Goal: Task Accomplishment & Management: Manage account settings

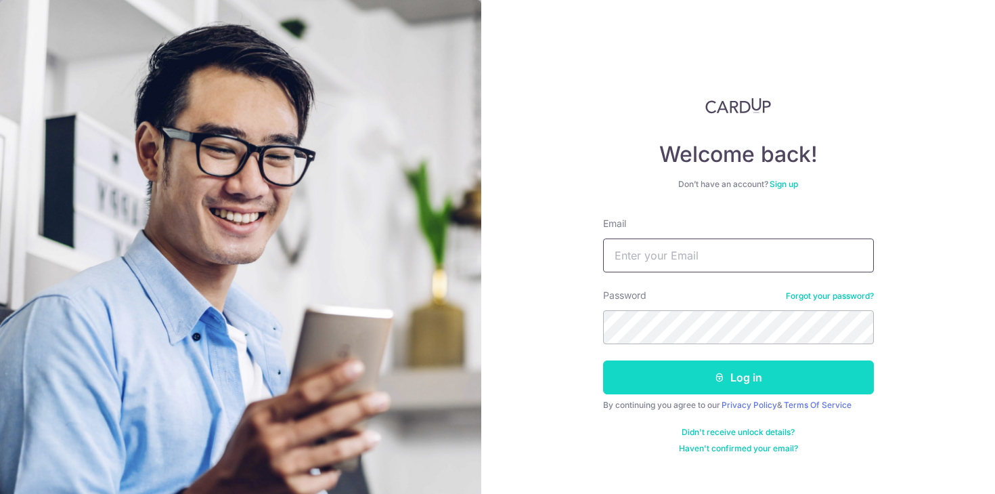
type input "[EMAIL_ADDRESS][DOMAIN_NAME]"
click at [703, 375] on button "Log in" at bounding box center [738, 377] width 271 height 34
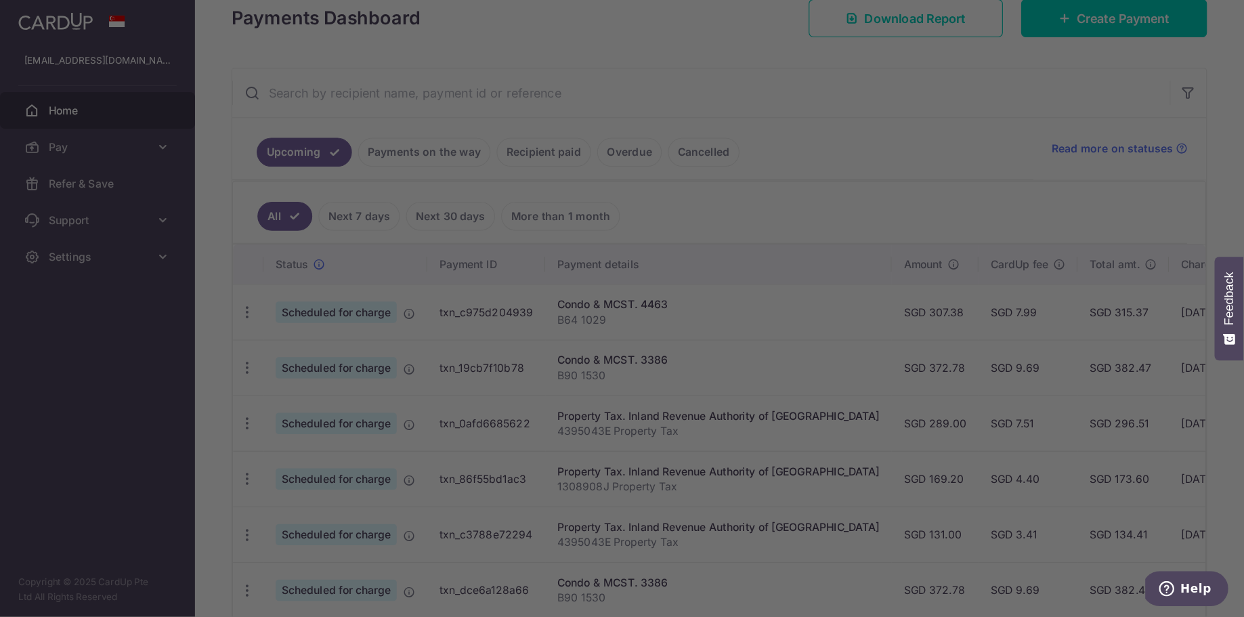
scroll to position [217, 0]
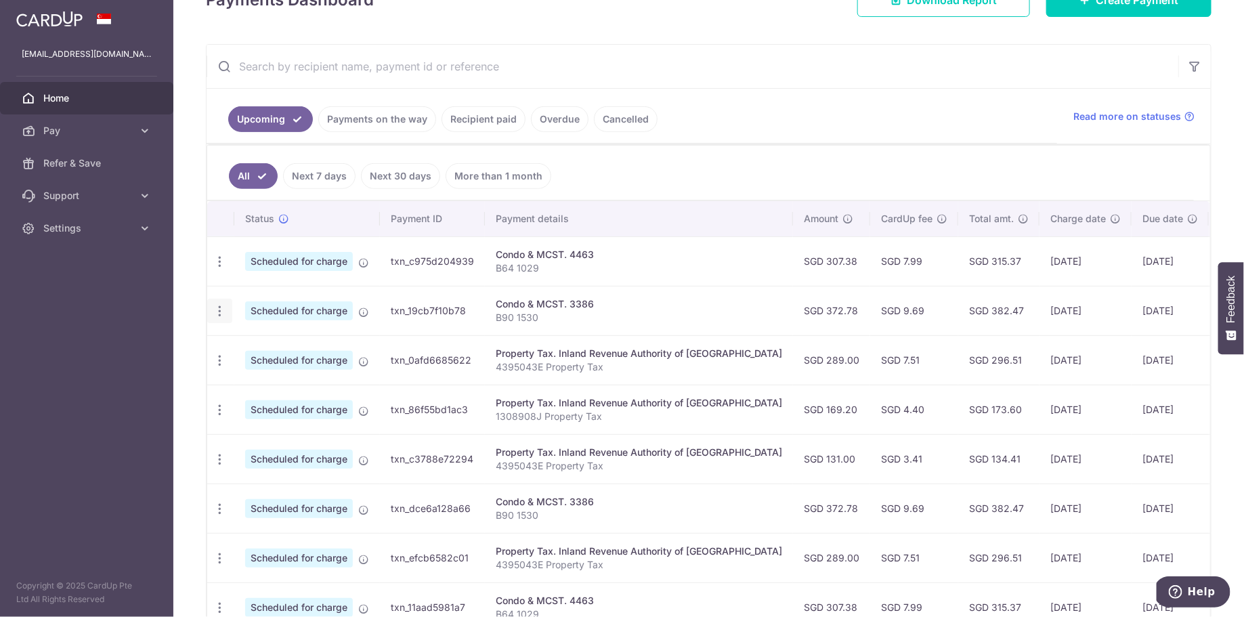
click at [215, 269] on icon "button" at bounding box center [220, 262] width 14 height 14
click at [264, 376] on span "Cancel payment" at bounding box center [291, 381] width 91 height 16
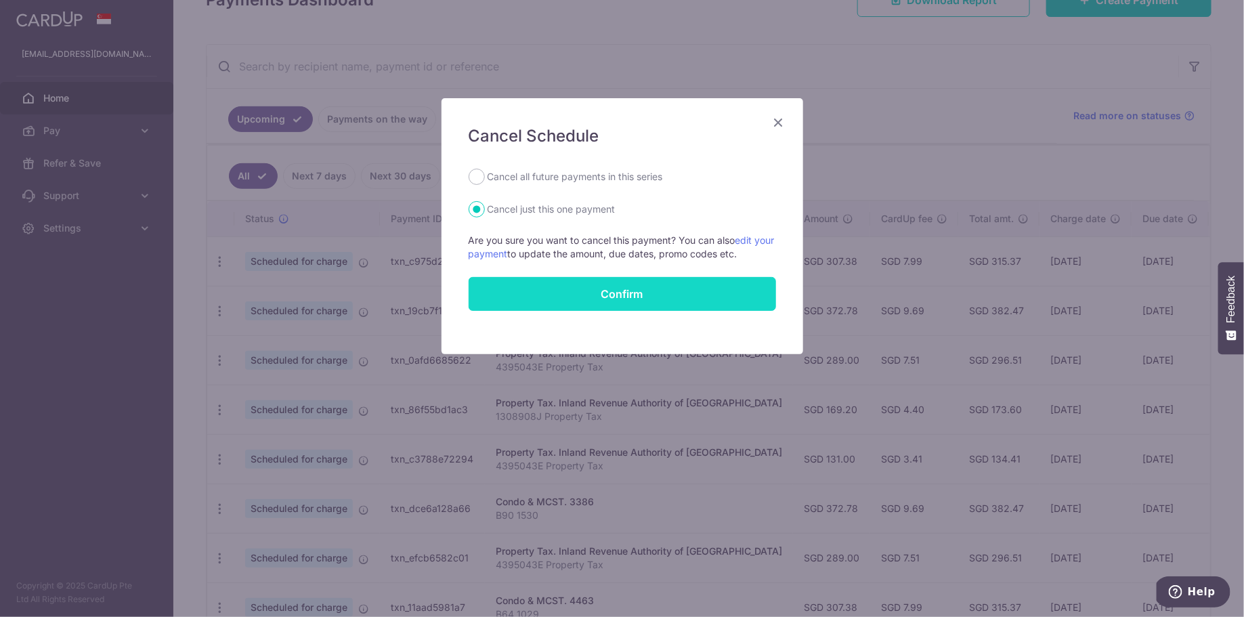
click at [593, 288] on button "Confirm" at bounding box center [622, 294] width 307 height 34
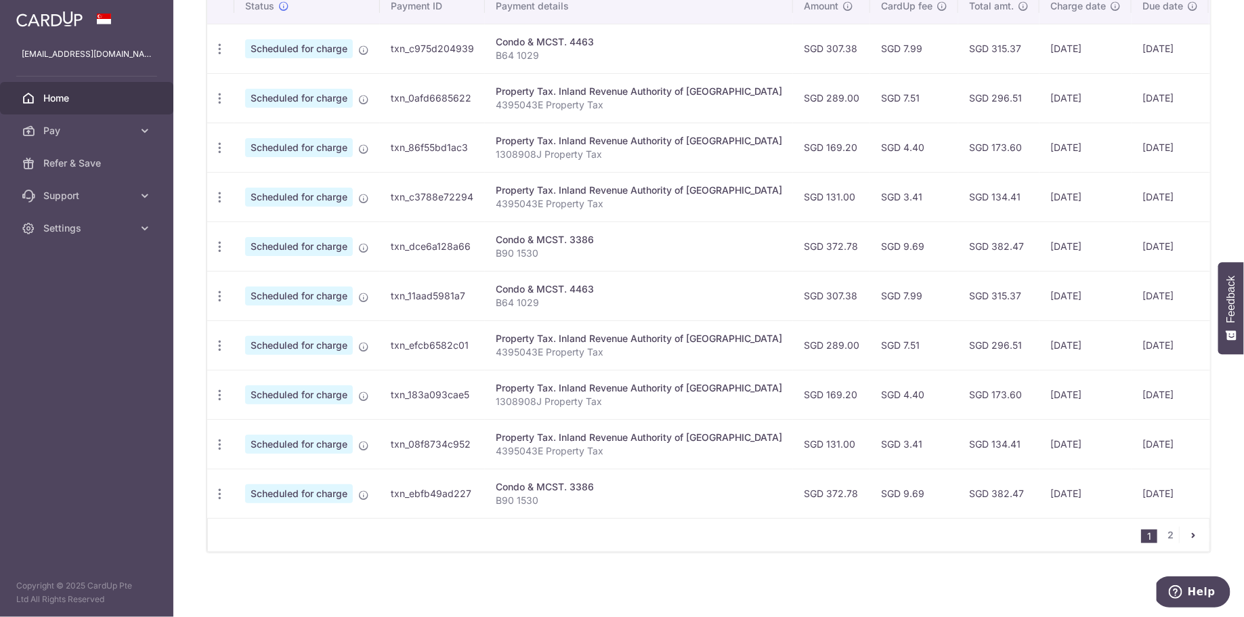
scroll to position [431, 0]
click at [1166, 541] on link "2" at bounding box center [1171, 535] width 16 height 16
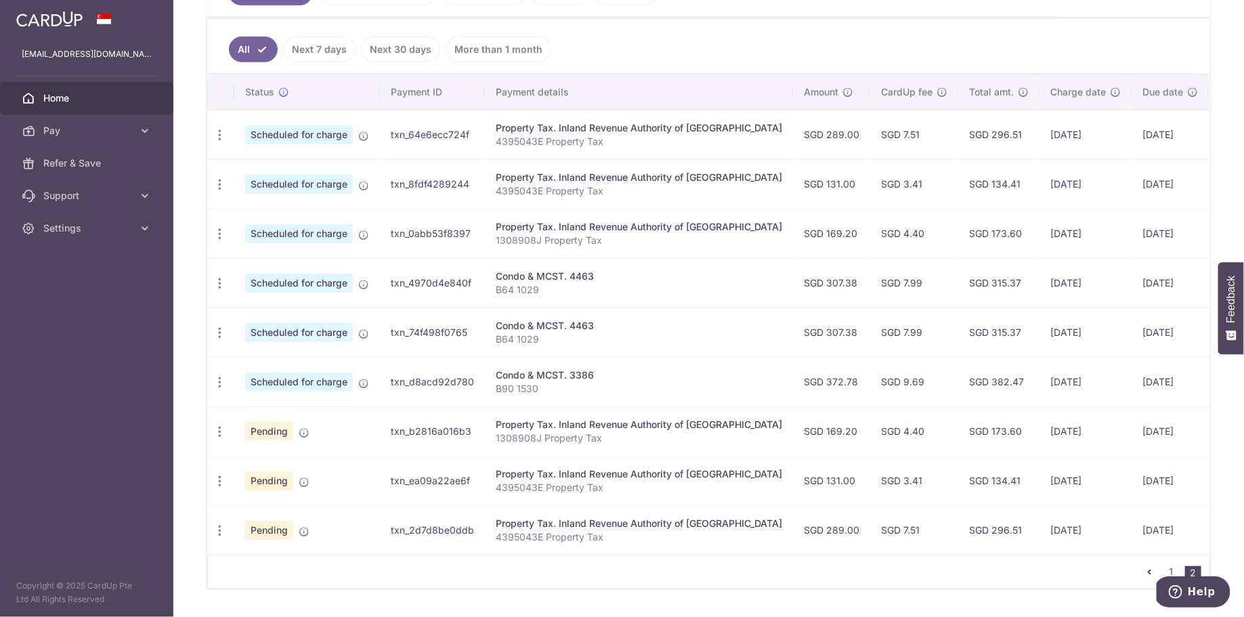
scroll to position [383, 0]
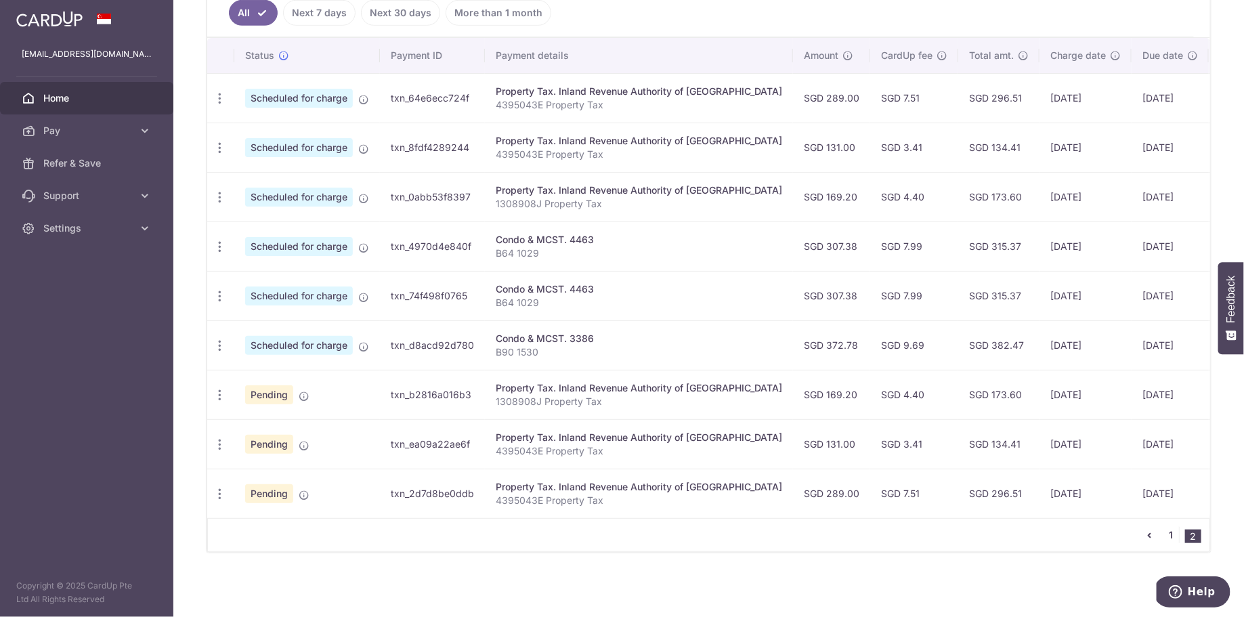
click at [1166, 538] on link "1" at bounding box center [1171, 535] width 16 height 16
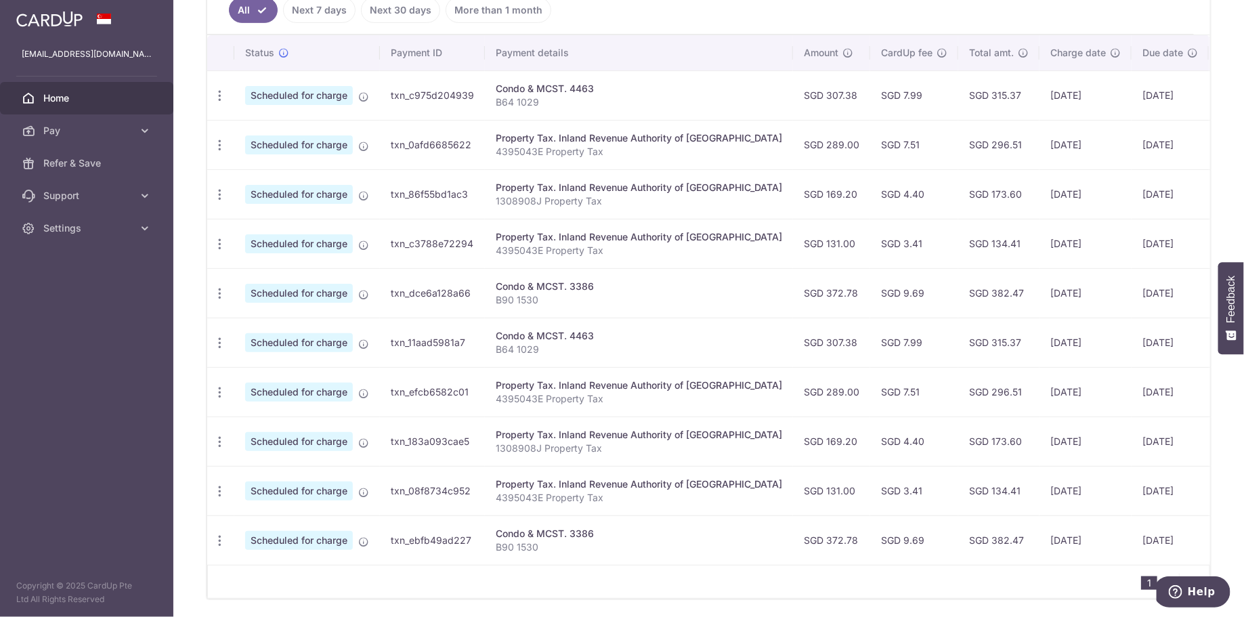
scroll to position [352, 0]
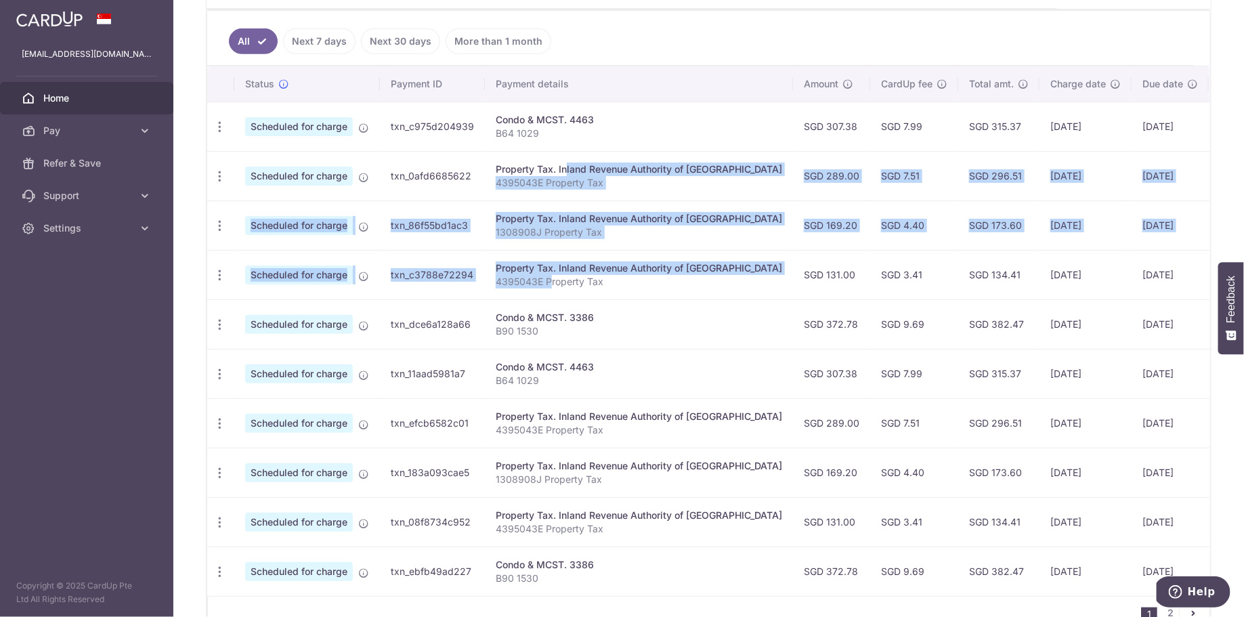
drag, startPoint x: 527, startPoint y: 165, endPoint x: 548, endPoint y: 278, distance: 115.1
click at [548, 278] on tbody "Update payment Cancel payment Scheduled for charge txn_c975d204939 Condo & MCST…" at bounding box center [759, 349] width 1104 height 494
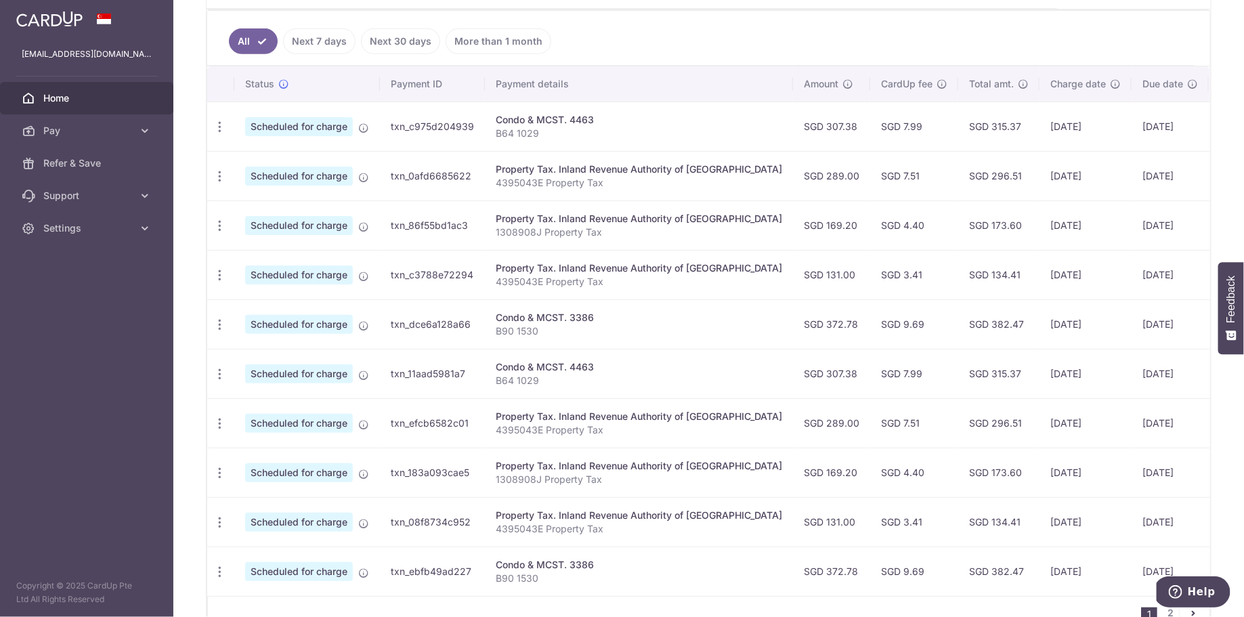
click at [793, 281] on td "SGD 131.00" at bounding box center [831, 274] width 77 height 49
click at [224, 134] on icon "button" at bounding box center [220, 127] width 14 height 14
click at [286, 208] on span "Update payment" at bounding box center [292, 213] width 92 height 16
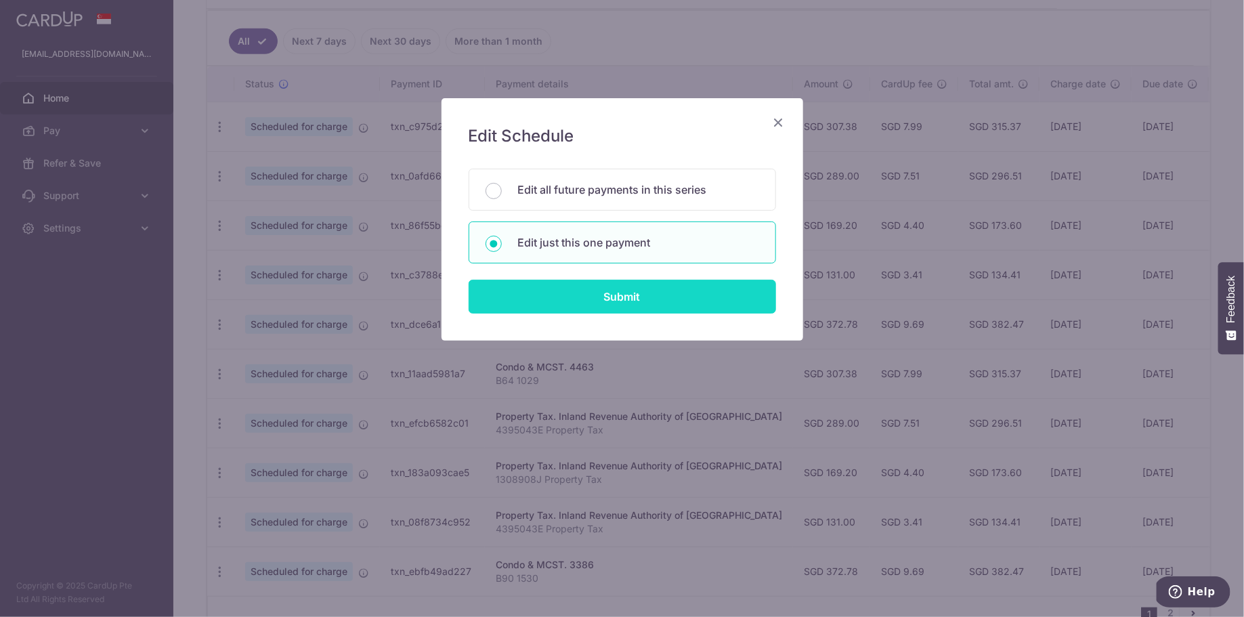
click at [632, 297] on input "Submit" at bounding box center [622, 297] width 307 height 34
radio input "true"
type input "289.00"
type input "22/09/2025"
type input "4395043E"
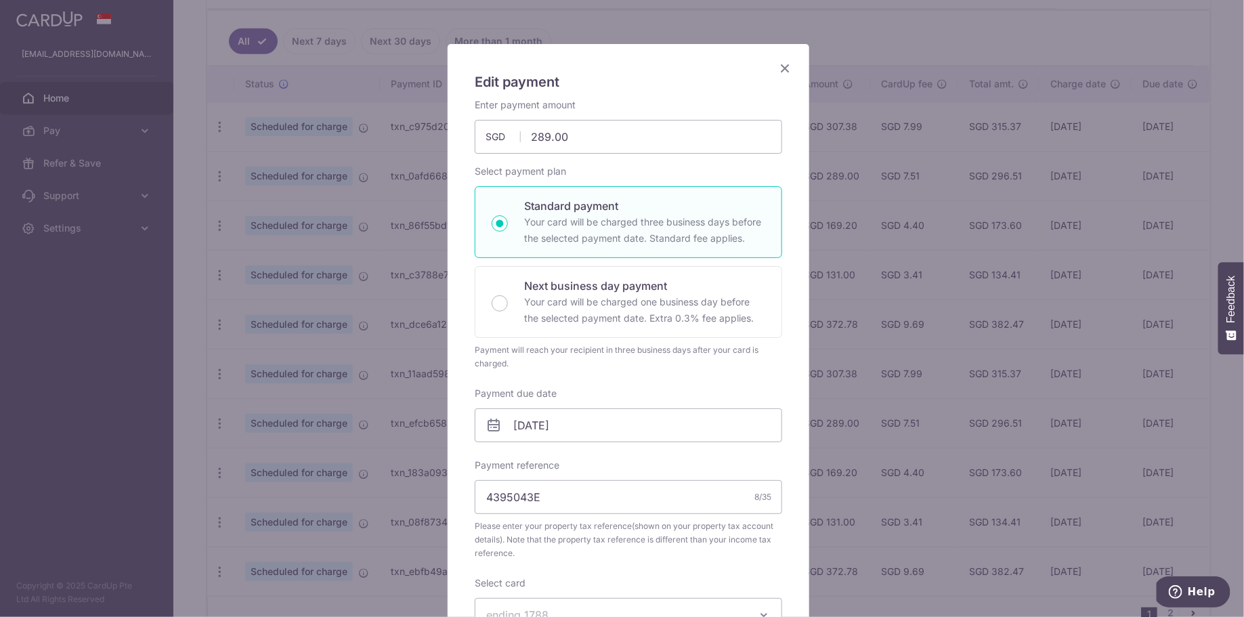
scroll to position [133, 0]
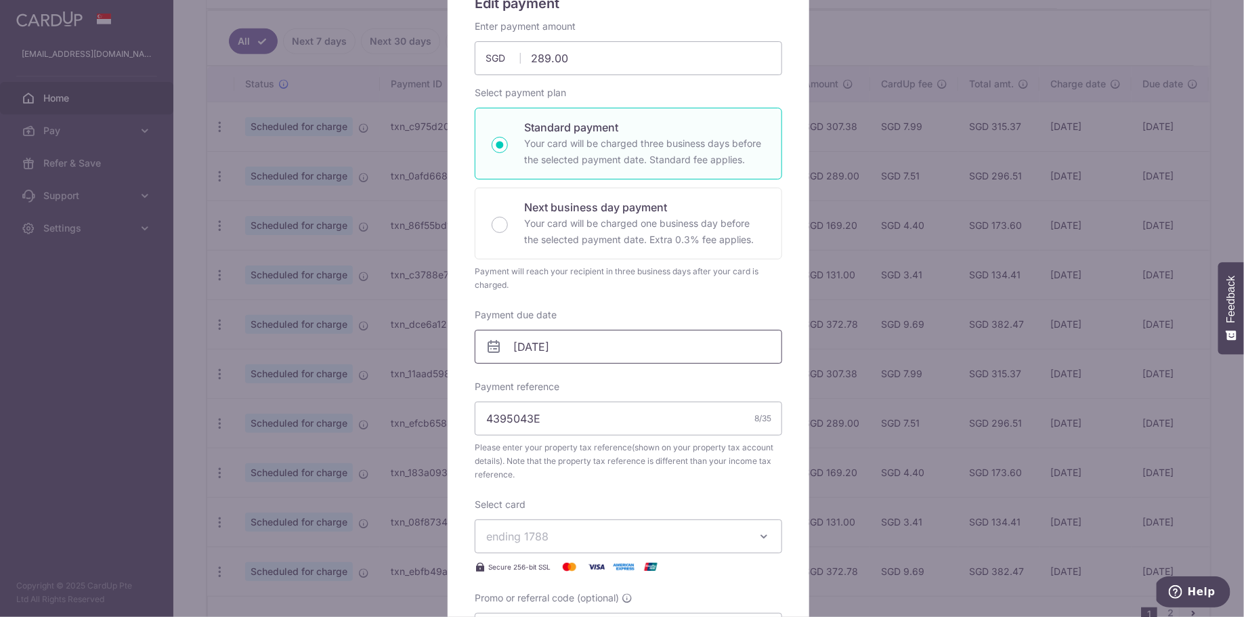
click at [630, 343] on input "22/09/2025" at bounding box center [628, 347] width 307 height 34
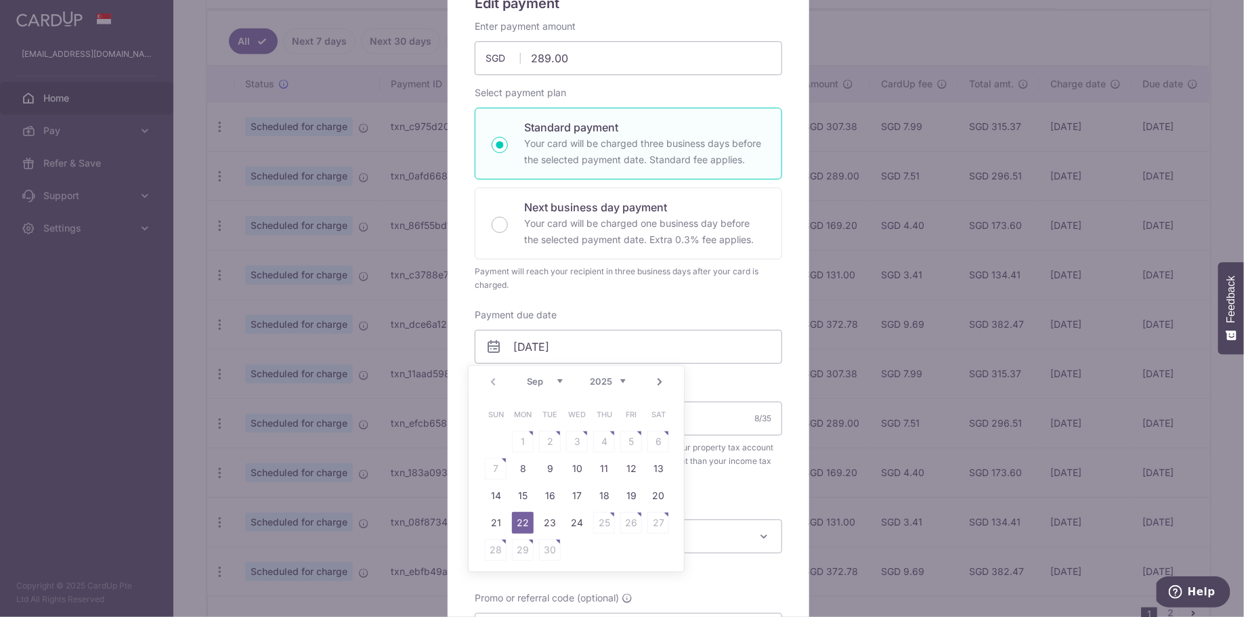
click at [654, 381] on link "Next" at bounding box center [659, 382] width 16 height 16
click at [514, 465] on link "8" at bounding box center [523, 469] width 22 height 22
type input "[DATE]"
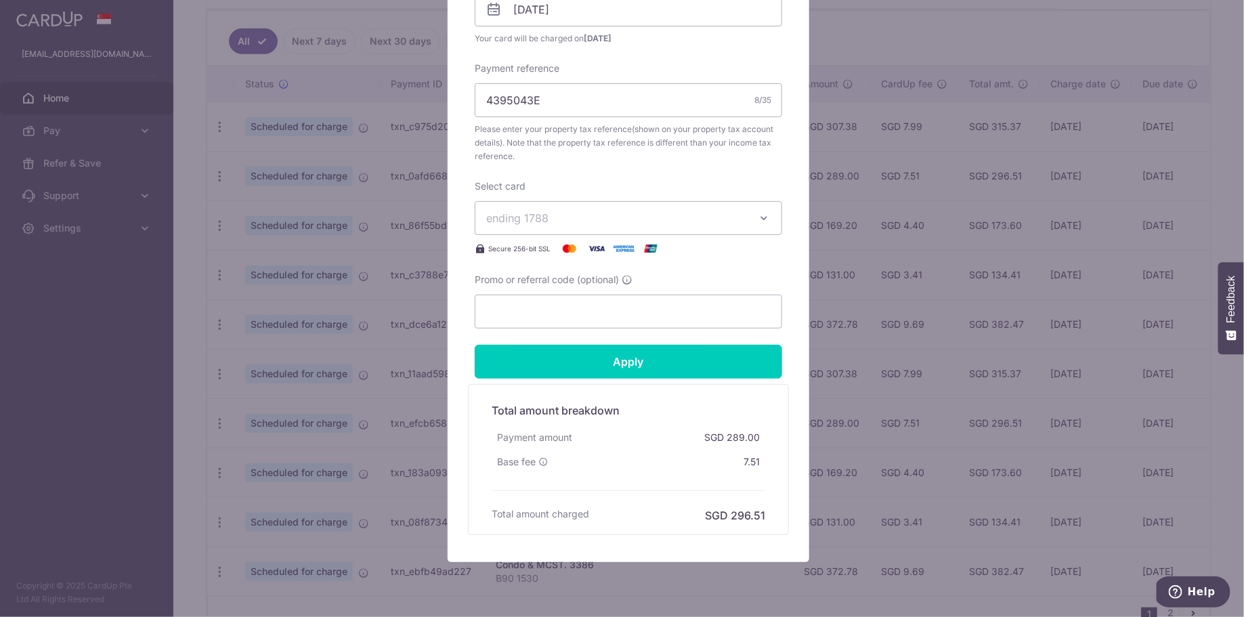
scroll to position [509, 0]
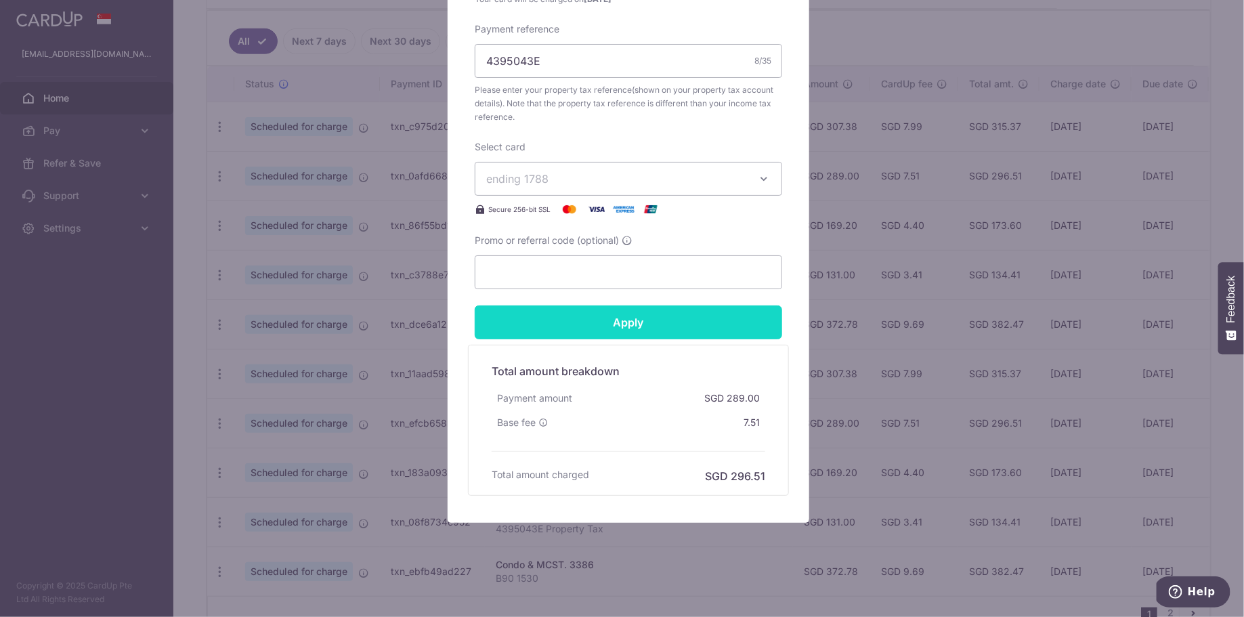
click at [657, 320] on input "Apply" at bounding box center [628, 322] width 307 height 34
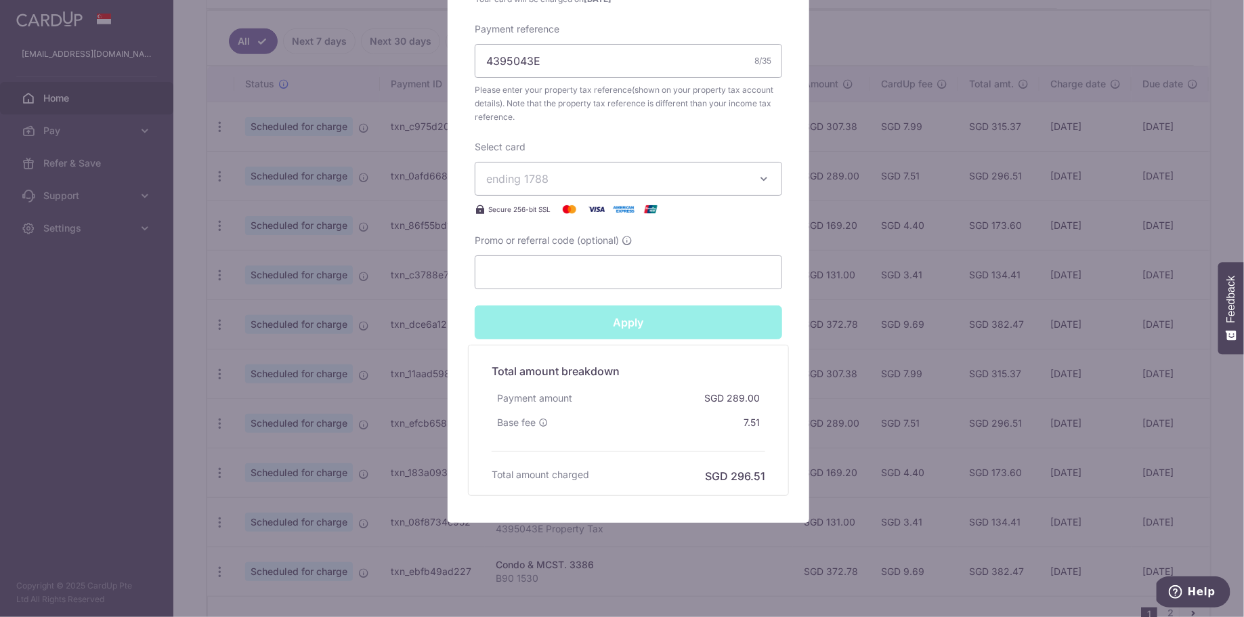
type input "Successfully Applied"
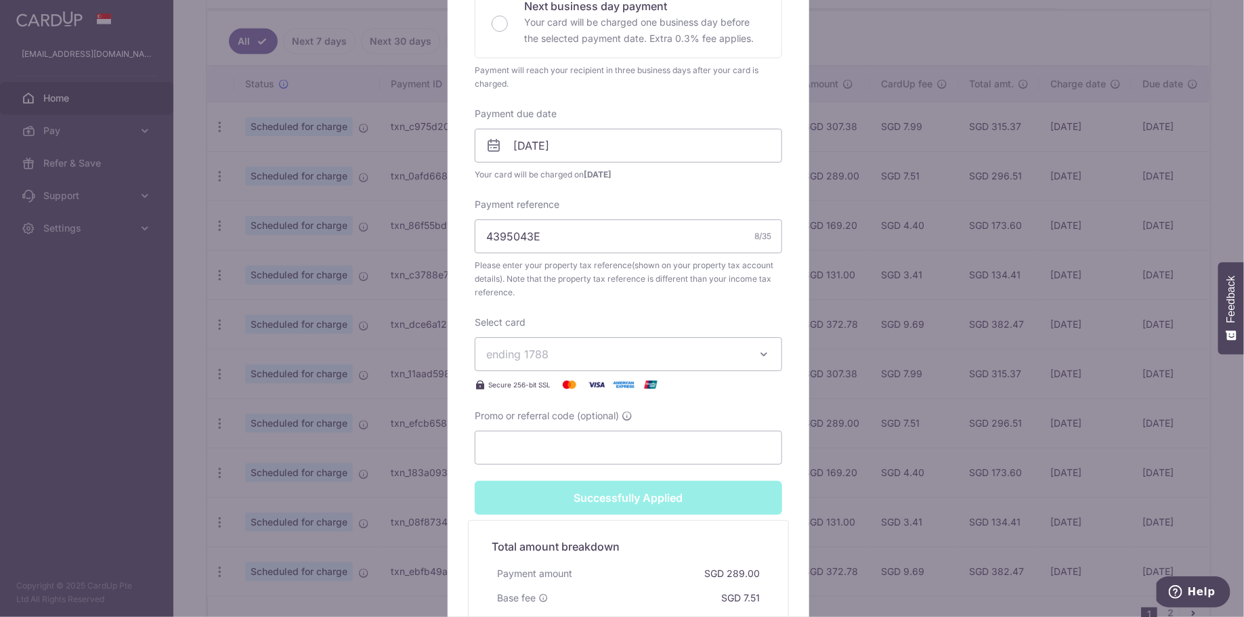
scroll to position [40, 0]
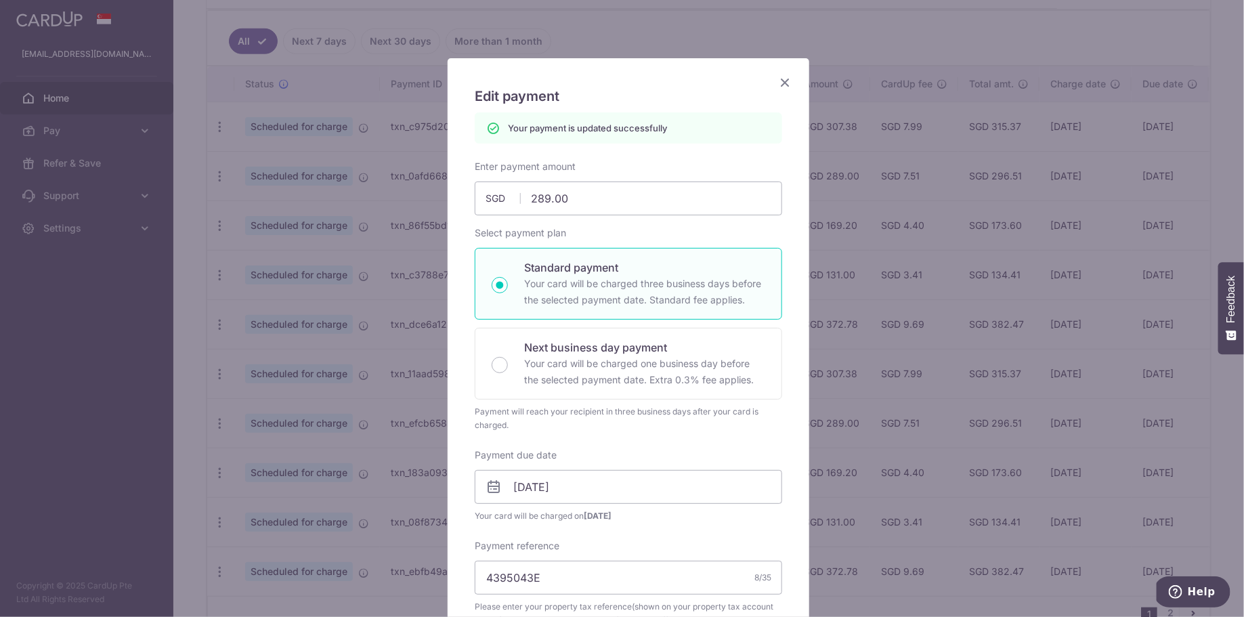
click at [781, 85] on icon "Close" at bounding box center [785, 82] width 16 height 17
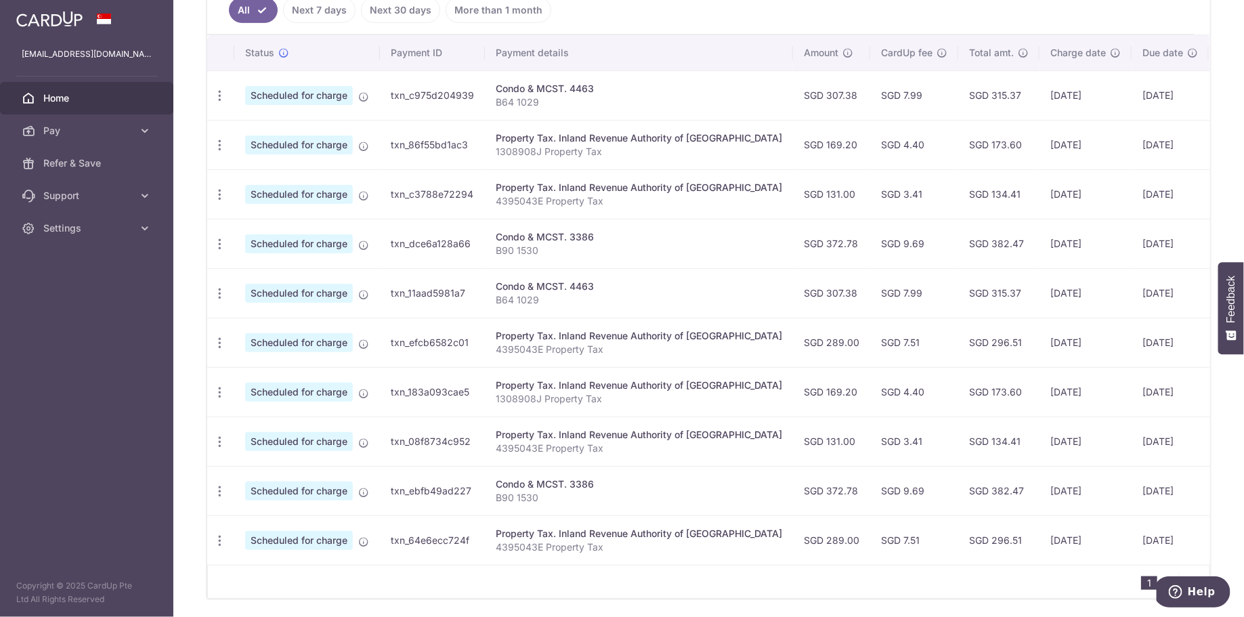
scroll to position [431, 0]
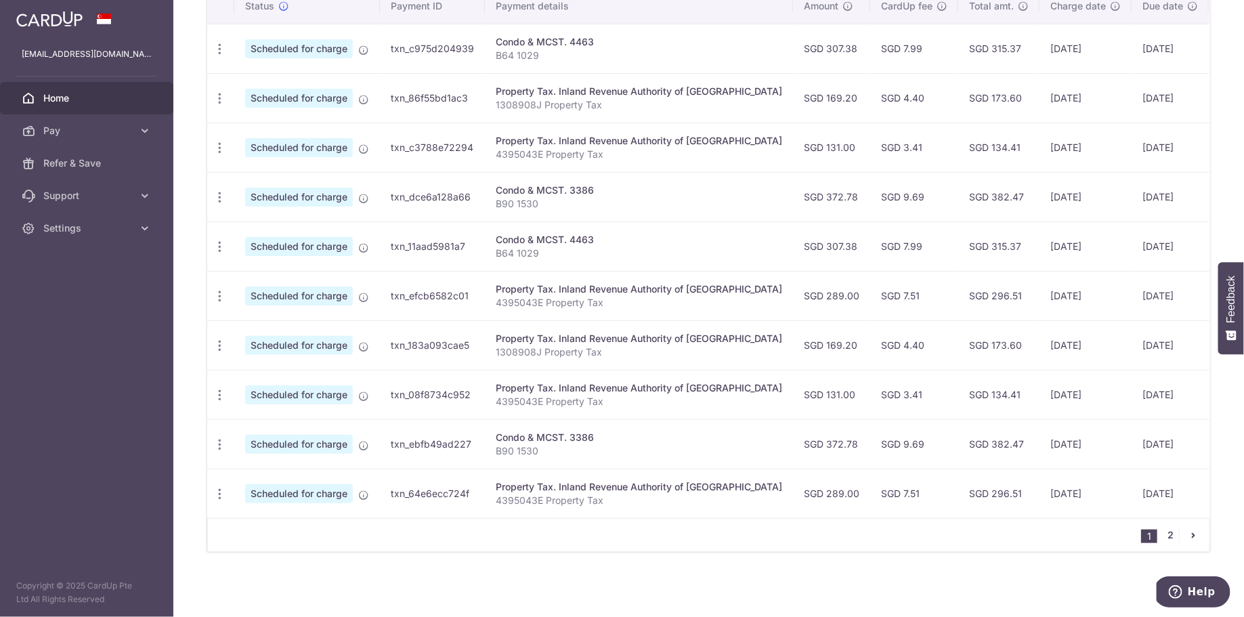
click at [1164, 540] on link "2" at bounding box center [1171, 535] width 16 height 16
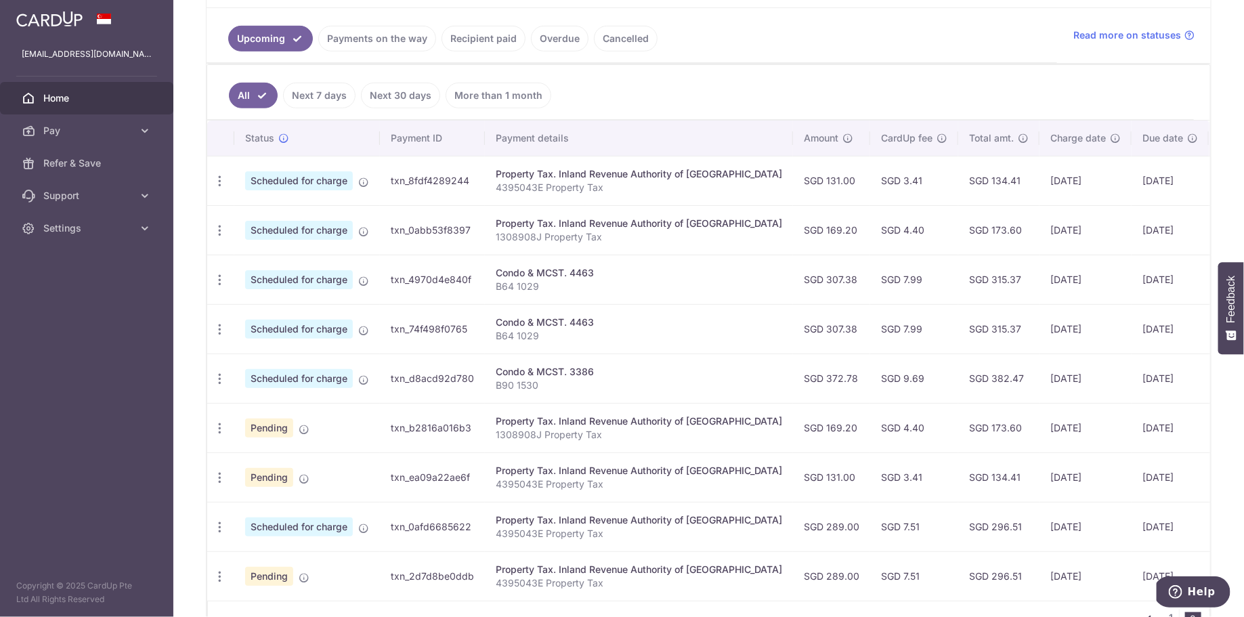
scroll to position [383, 0]
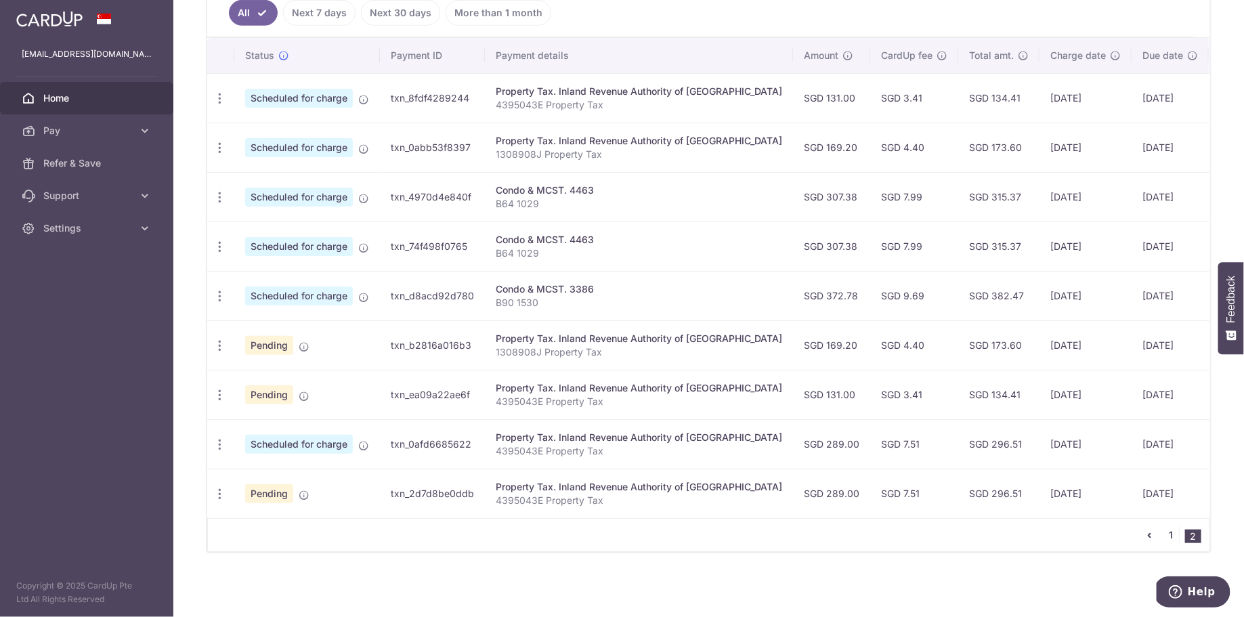
click at [1165, 538] on link "1" at bounding box center [1171, 535] width 16 height 16
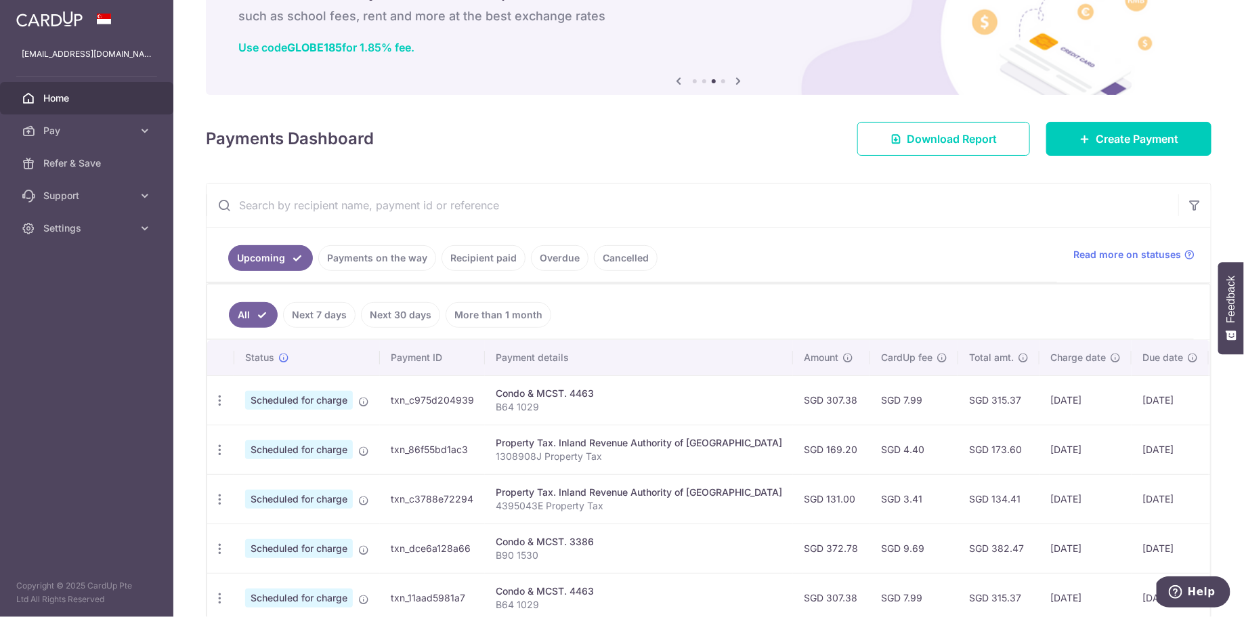
scroll to position [285, 0]
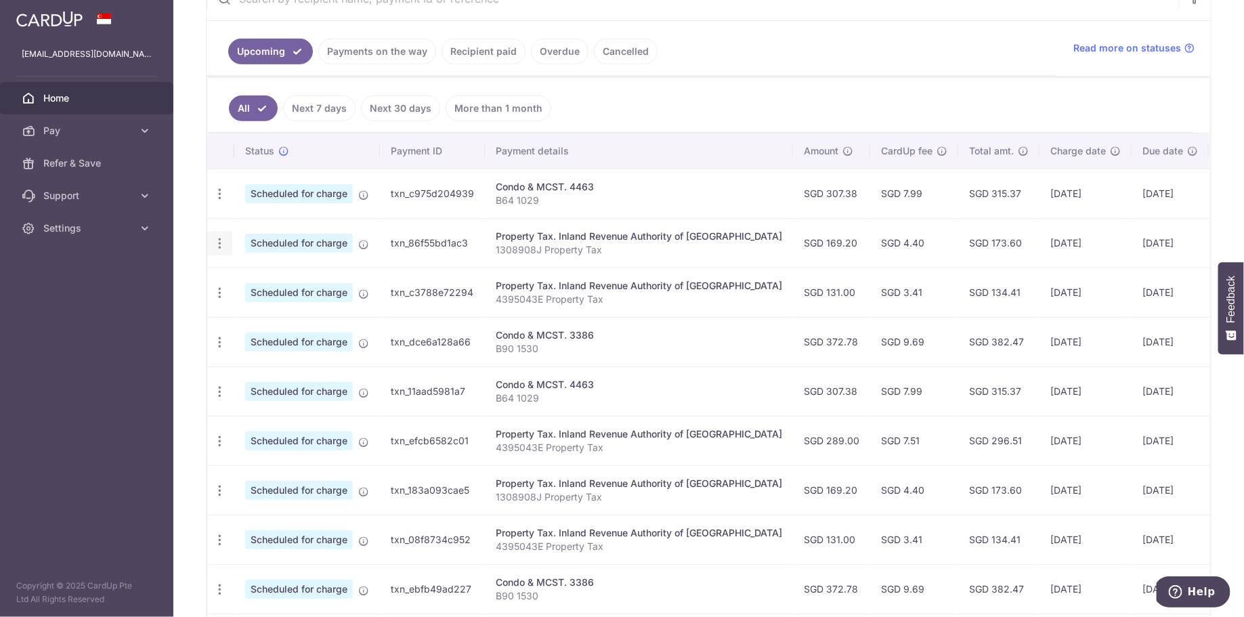
click at [221, 201] on icon "button" at bounding box center [220, 194] width 14 height 14
click at [265, 276] on span "Update payment" at bounding box center [292, 280] width 92 height 16
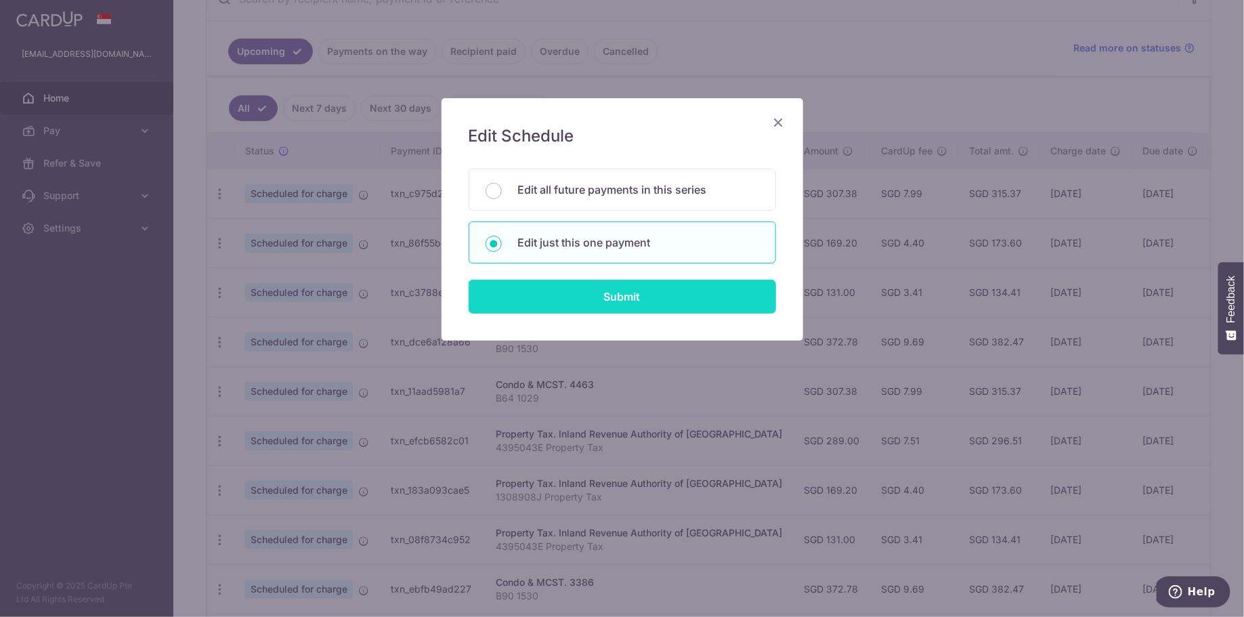
click at [633, 293] on input "Submit" at bounding box center [622, 297] width 307 height 34
radio input "true"
type input "169.20"
type input "22/09/2025"
type input "1308908J"
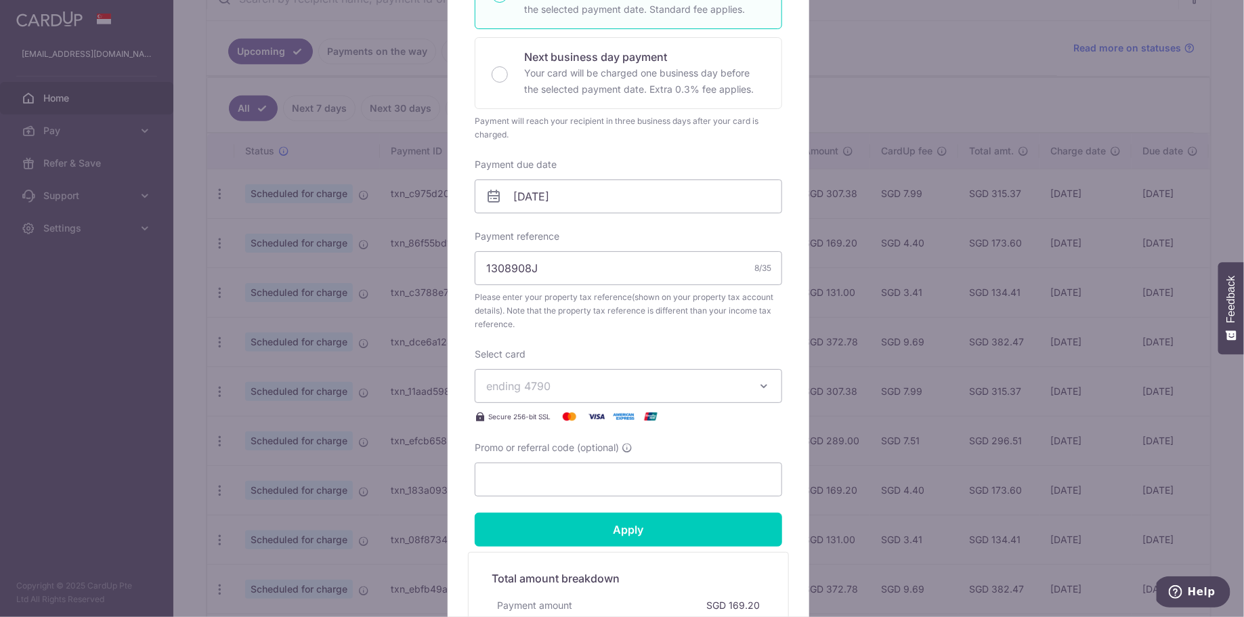
scroll to position [284, 0]
click at [624, 184] on input "22/09/2025" at bounding box center [628, 195] width 307 height 34
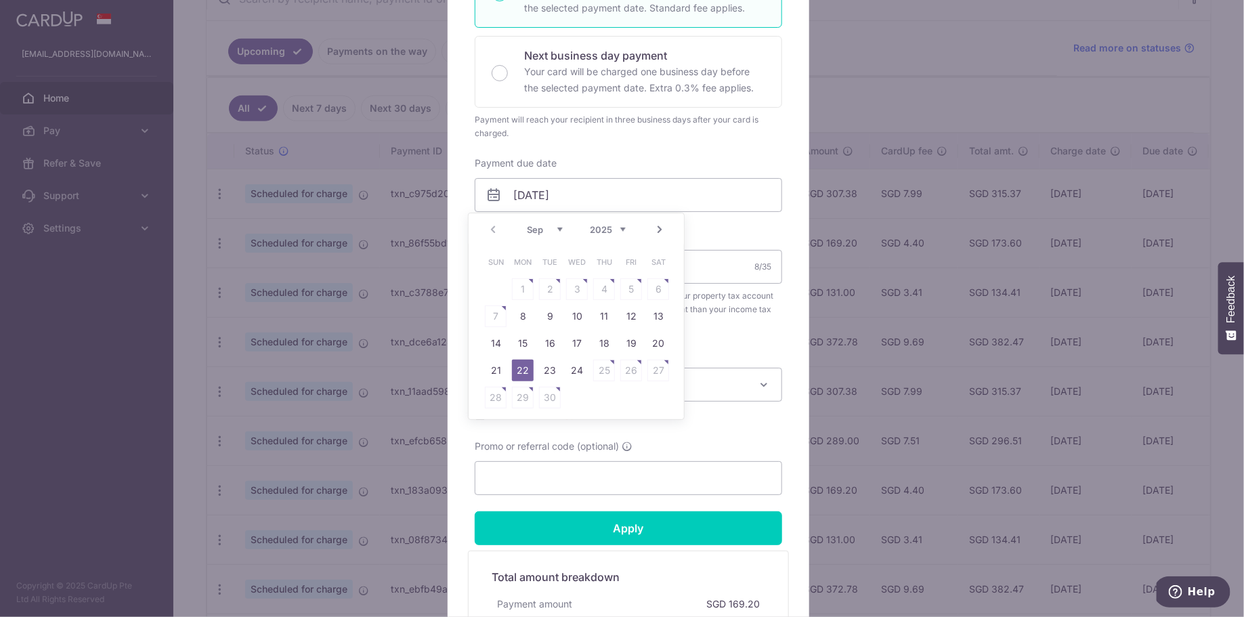
click at [655, 232] on link "Next" at bounding box center [659, 229] width 16 height 16
click at [656, 234] on link "Next" at bounding box center [659, 229] width 16 height 16
click at [528, 318] on link "8" at bounding box center [523, 316] width 22 height 22
type input "[DATE]"
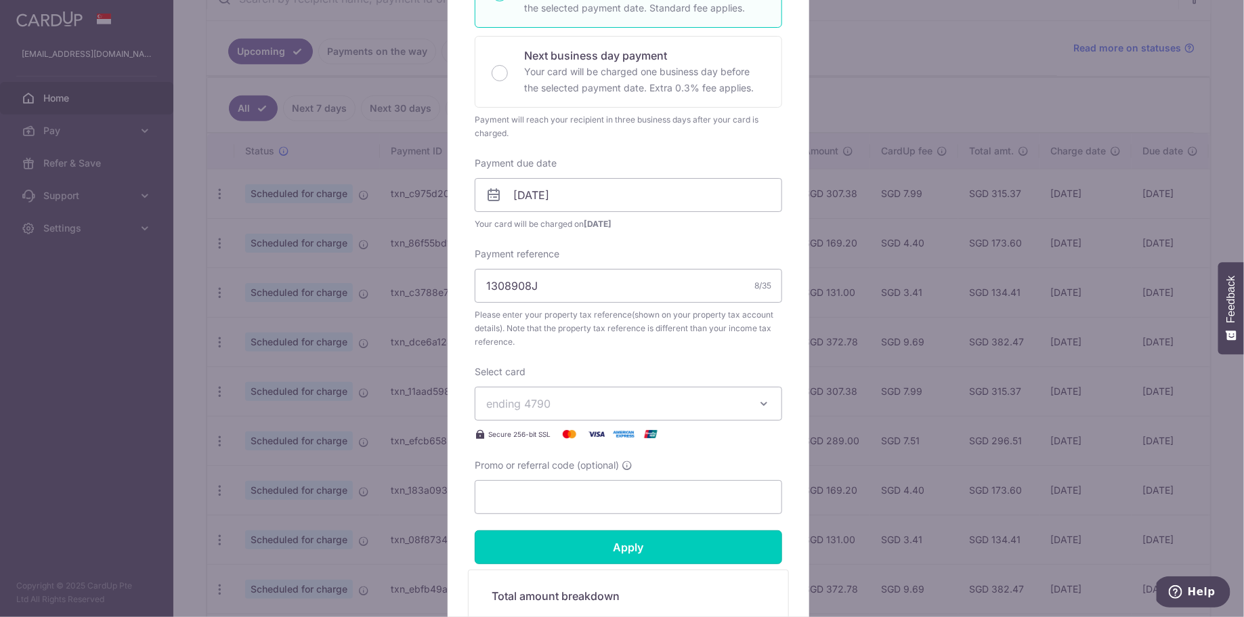
click at [684, 544] on input "Apply" at bounding box center [628, 547] width 307 height 34
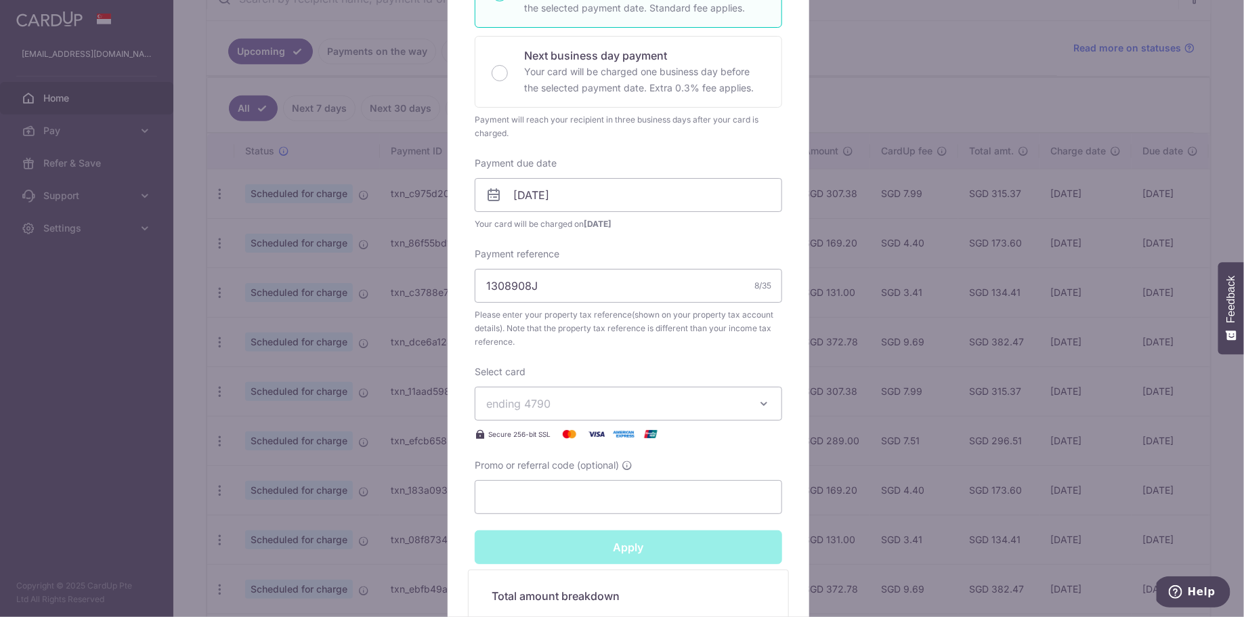
type input "Successfully Applied"
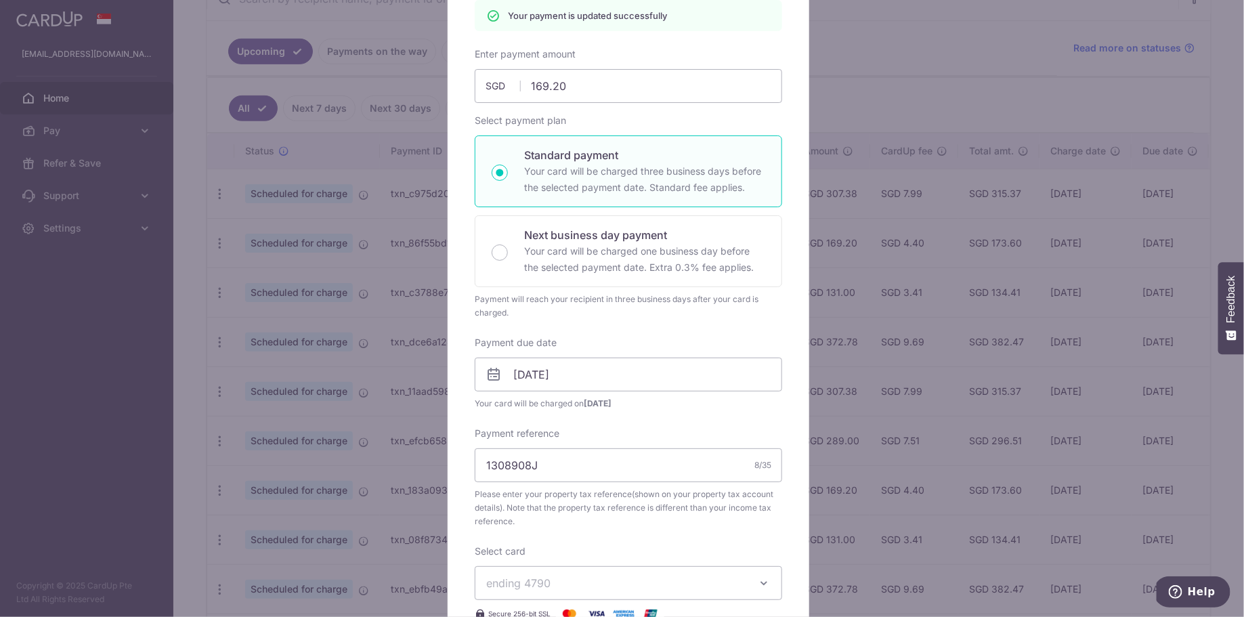
scroll to position [0, 0]
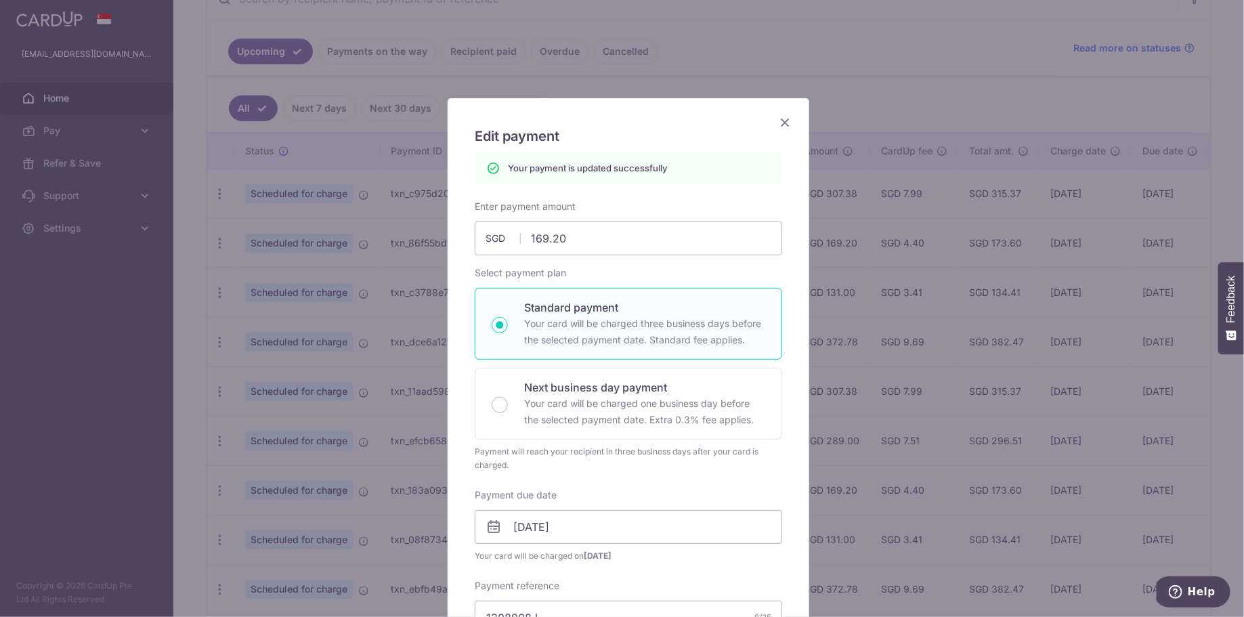
click at [781, 119] on icon "Close" at bounding box center [785, 122] width 16 height 17
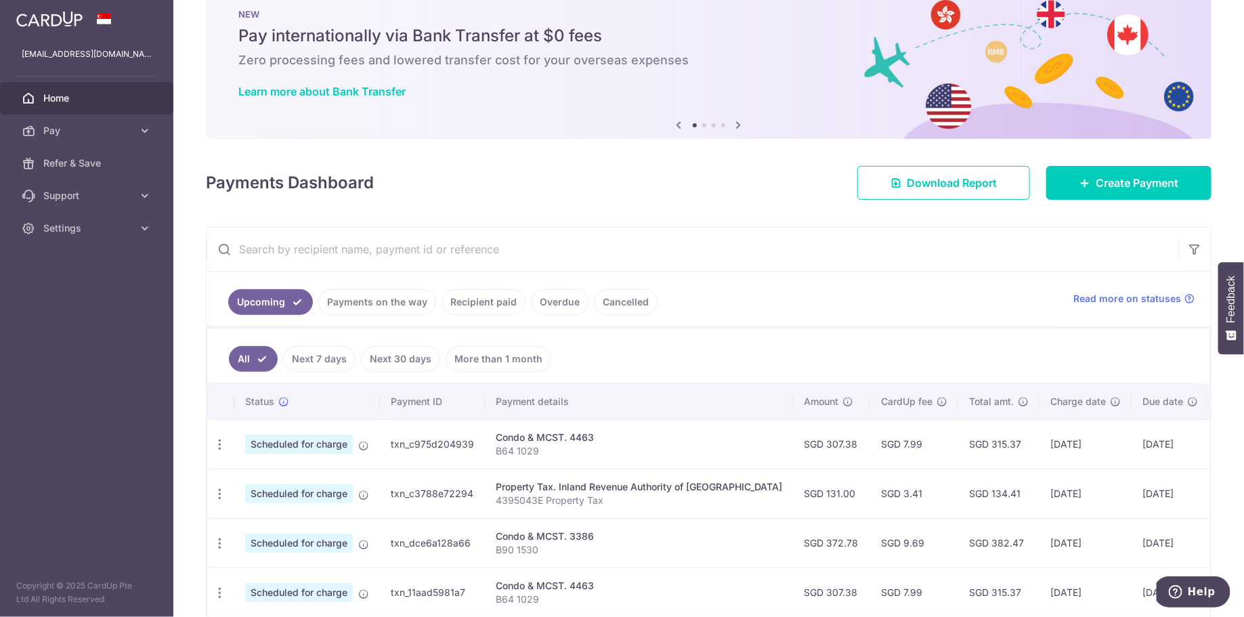
scroll to position [125, 0]
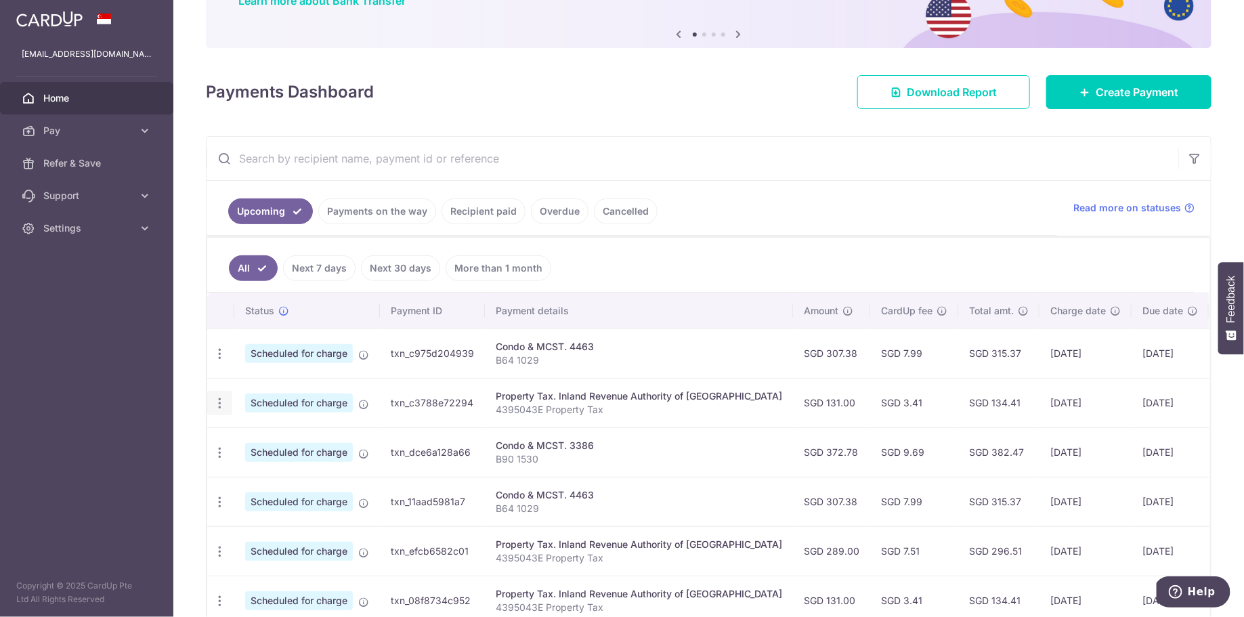
click at [222, 361] on icon "button" at bounding box center [220, 354] width 14 height 14
click at [256, 432] on span "Update payment" at bounding box center [292, 440] width 92 height 16
radio input "true"
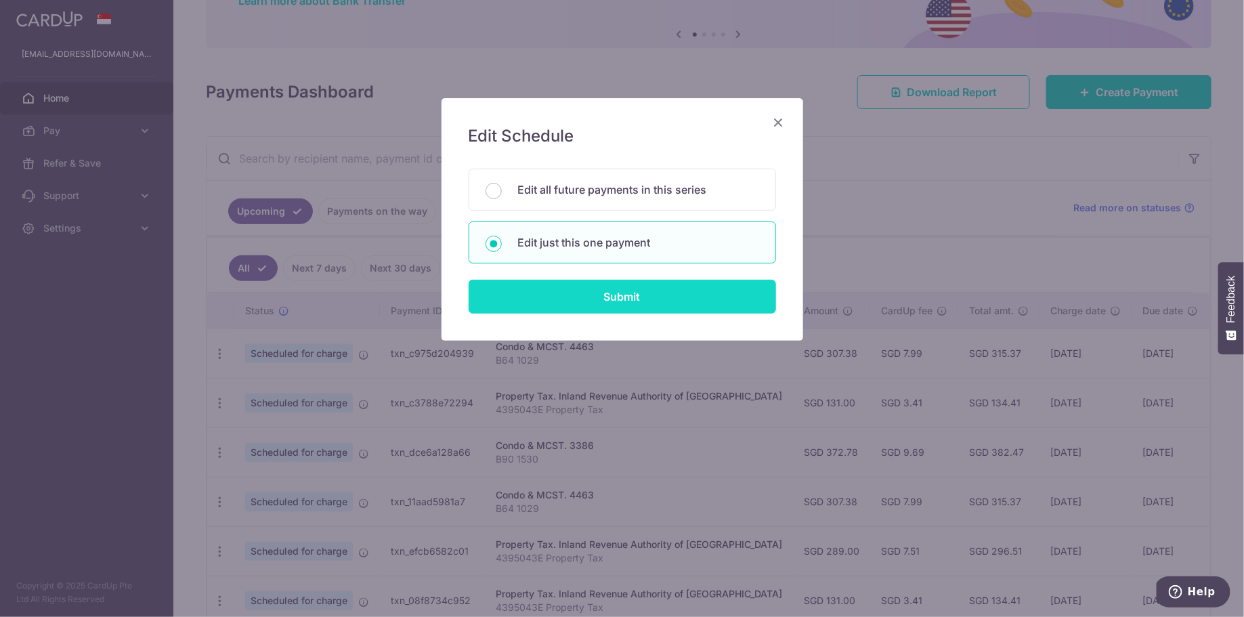
click at [618, 304] on input "Submit" at bounding box center [622, 297] width 307 height 34
radio input "true"
type input "131.00"
type input "22/09/2025"
type input "4395043E"
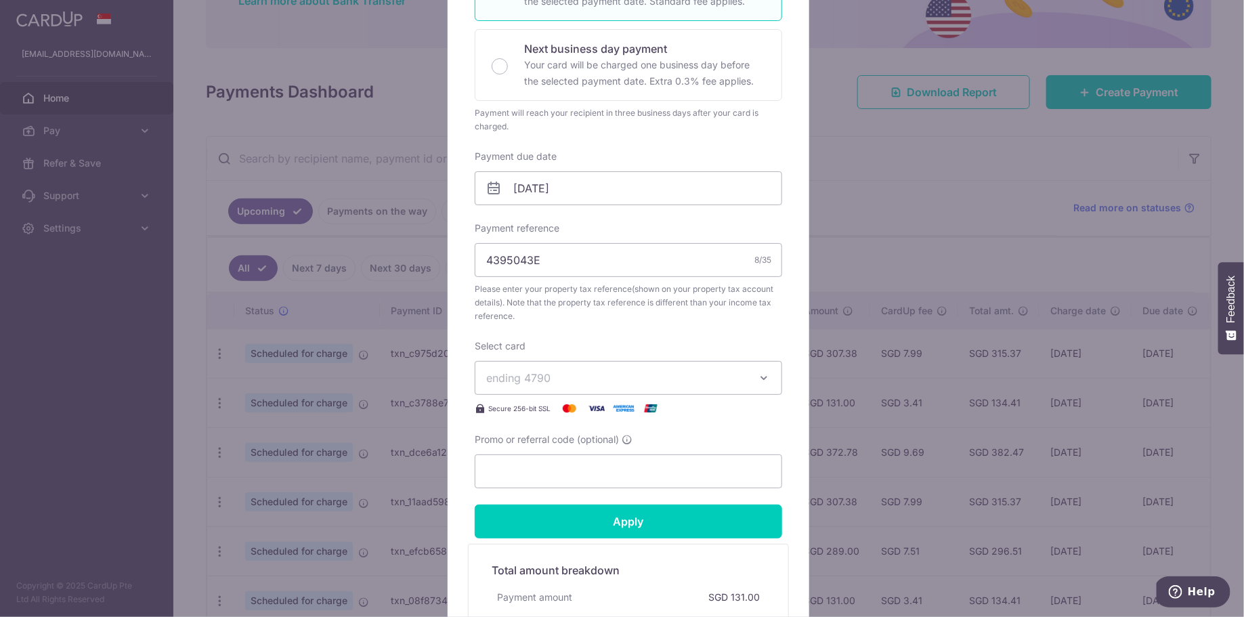
scroll to position [297, 0]
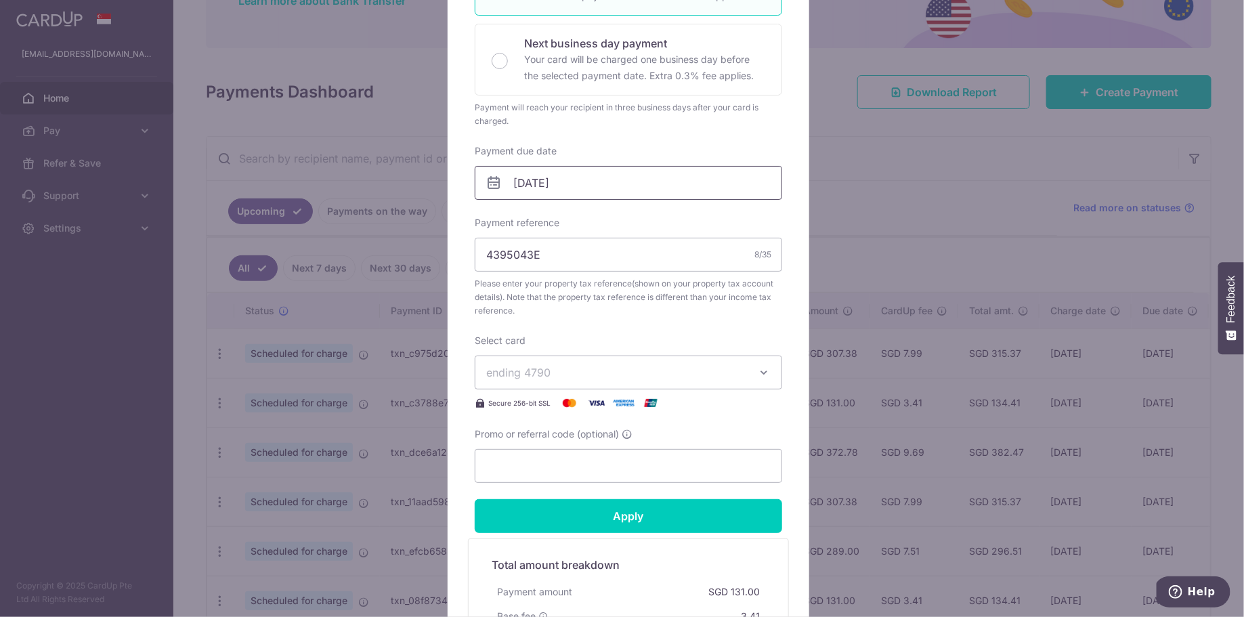
click at [628, 190] on input "22/09/2025" at bounding box center [628, 183] width 307 height 34
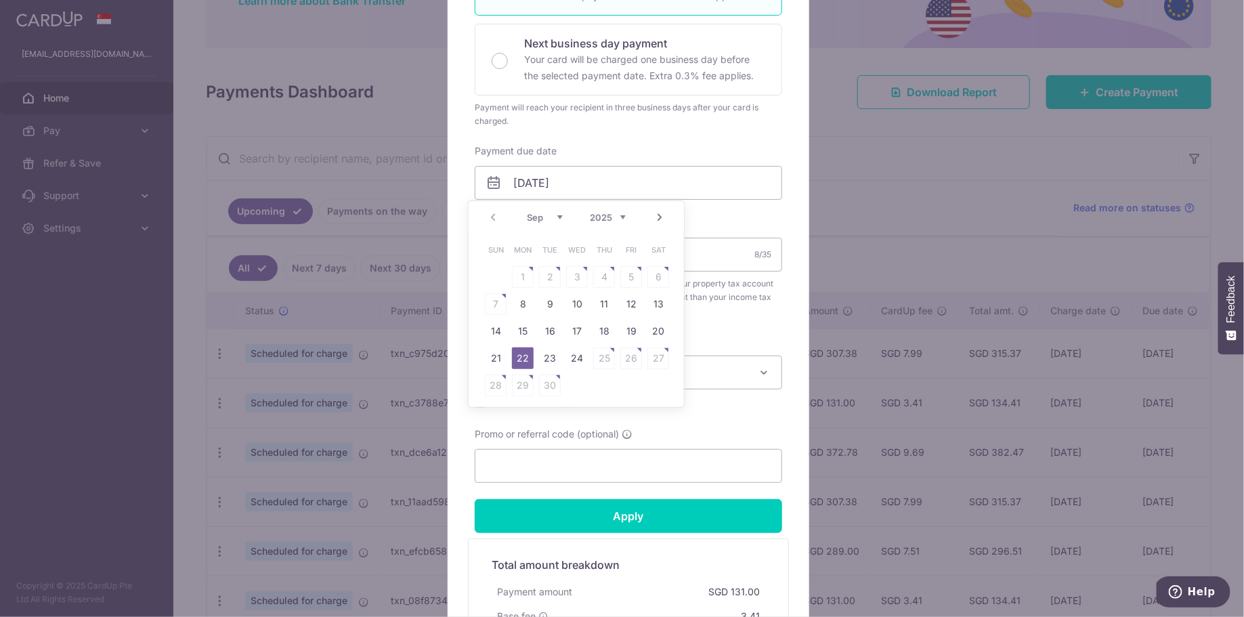
click at [664, 215] on link "Next" at bounding box center [659, 217] width 16 height 16
click at [516, 299] on link "8" at bounding box center [523, 304] width 22 height 22
type input "[DATE]"
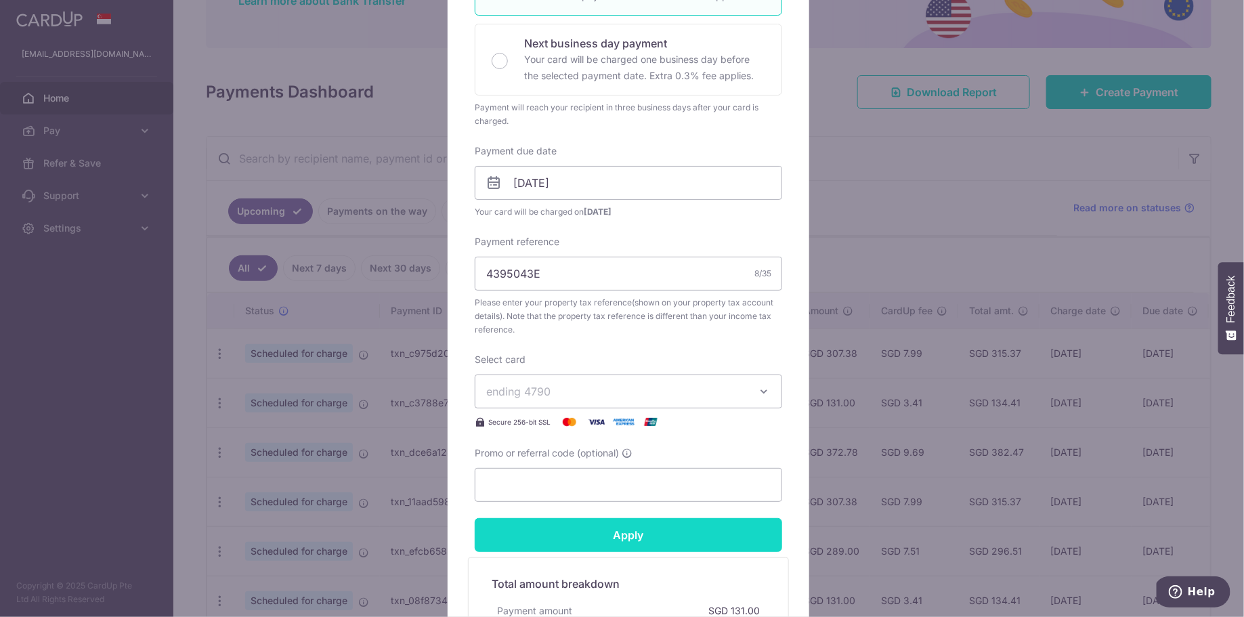
click at [657, 526] on input "Apply" at bounding box center [628, 535] width 307 height 34
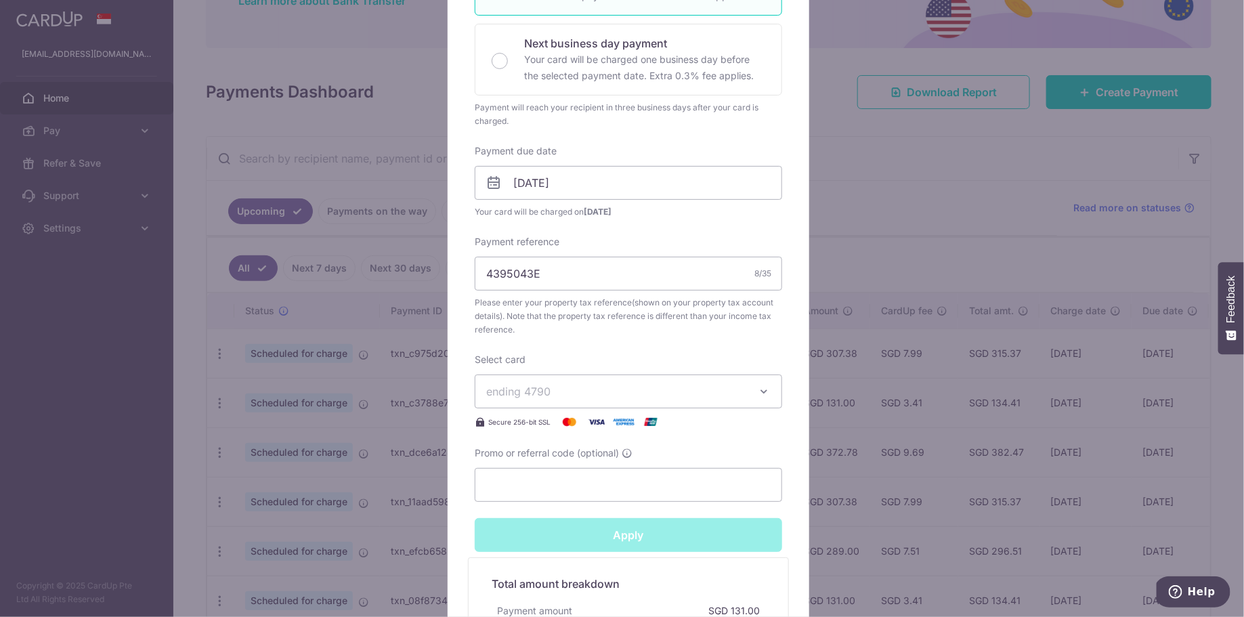
type input "Successfully Applied"
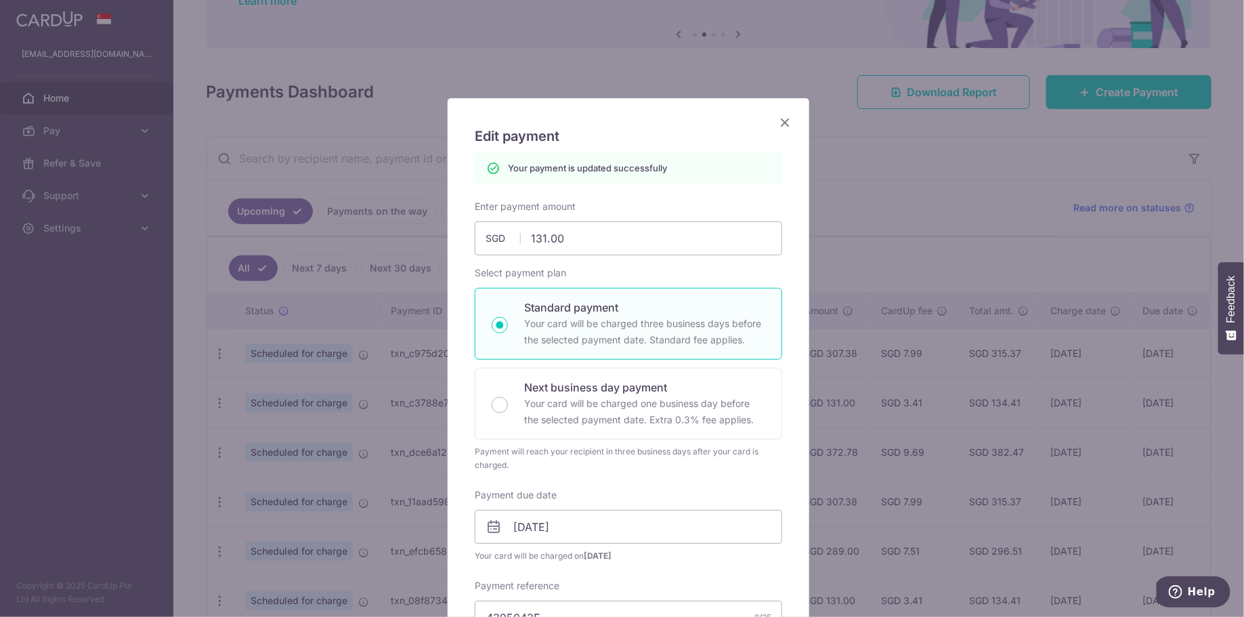
click at [781, 120] on icon "Close" at bounding box center [785, 122] width 16 height 17
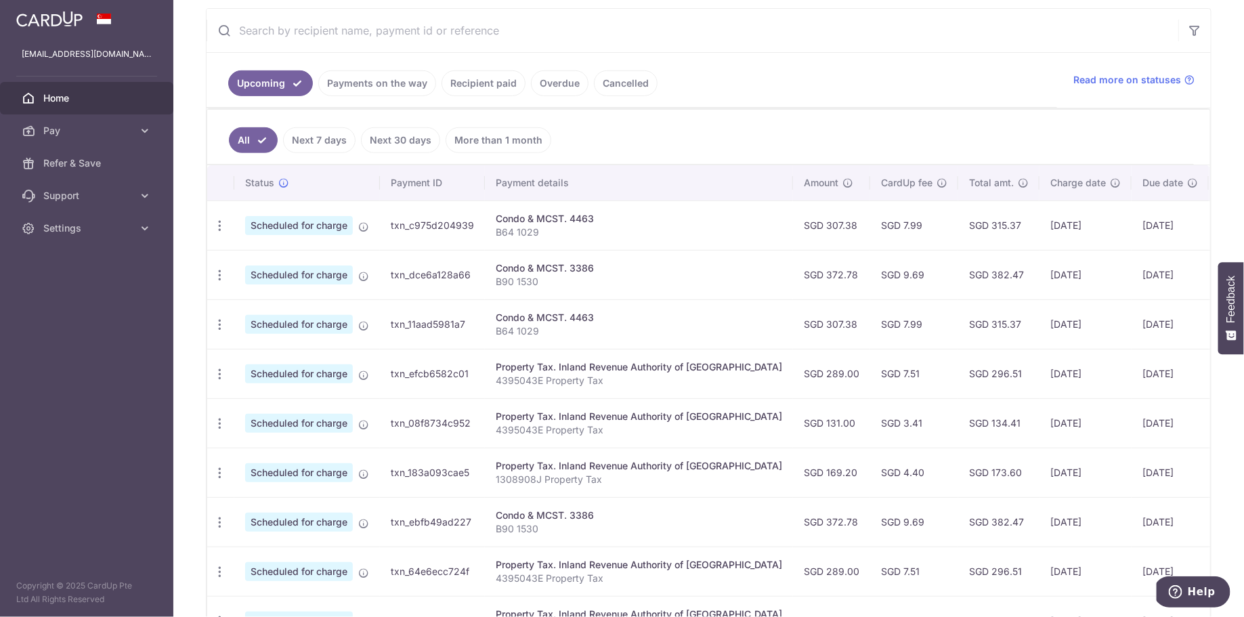
scroll to position [431, 0]
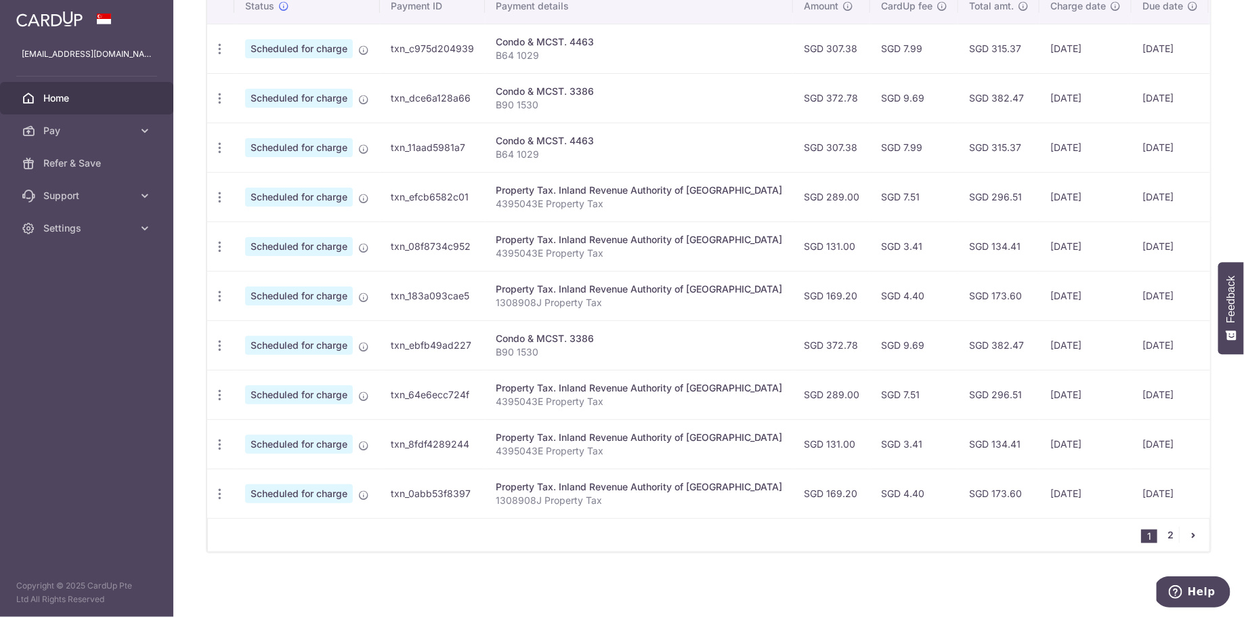
click at [1163, 535] on link "2" at bounding box center [1171, 535] width 16 height 16
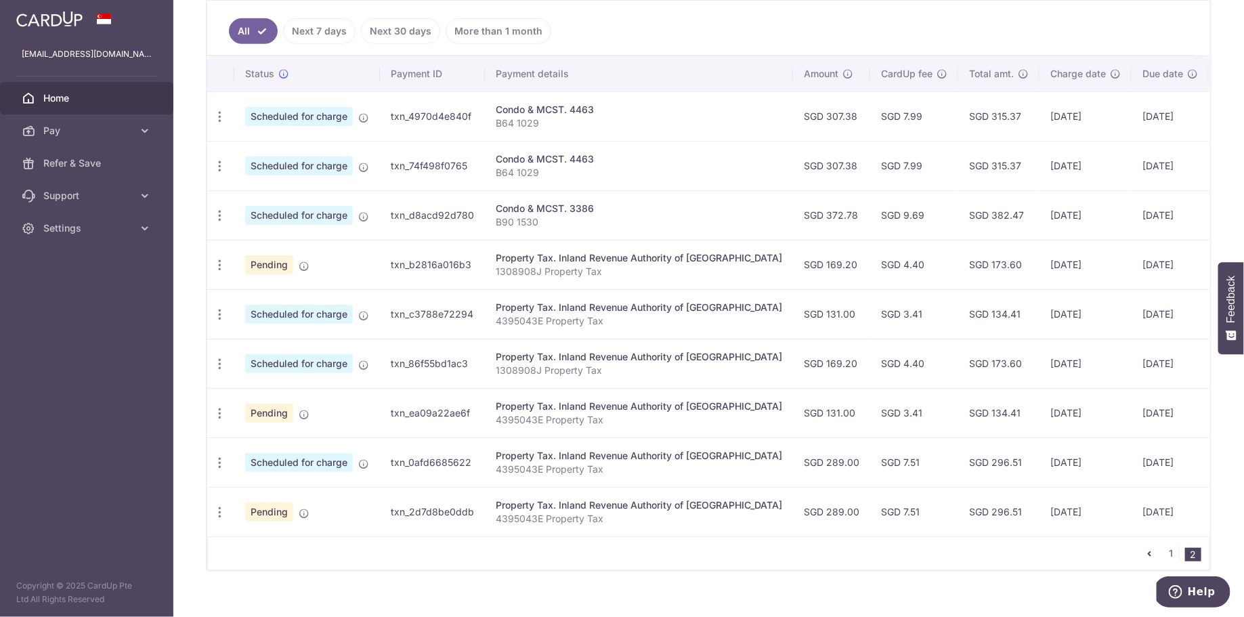
scroll to position [383, 0]
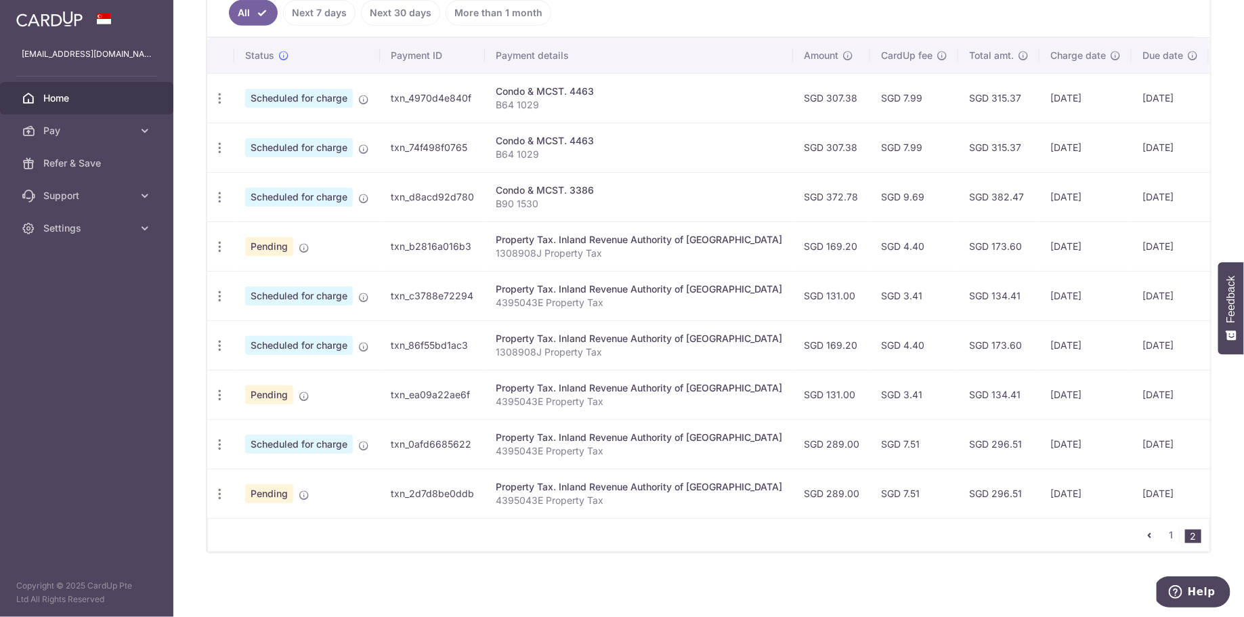
click at [958, 242] on td "SGD 173.60" at bounding box center [998, 245] width 81 height 49
click at [217, 106] on icon "button" at bounding box center [220, 98] width 14 height 14
click at [275, 310] on span "Cancel payment" at bounding box center [291, 317] width 91 height 16
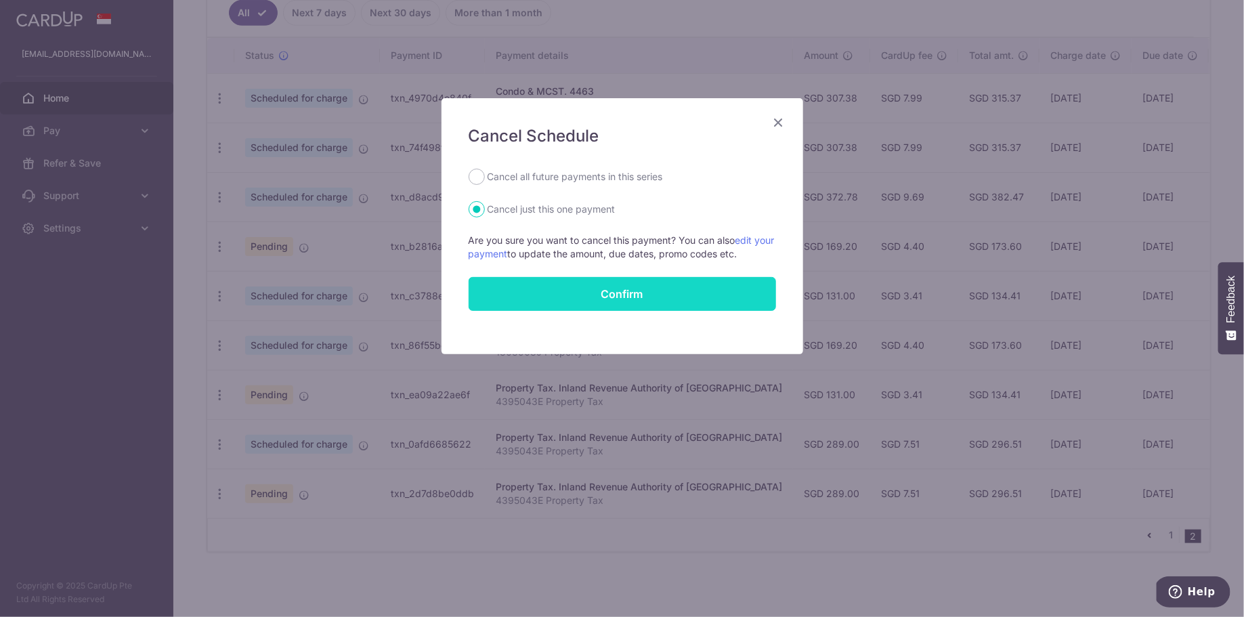
click at [638, 294] on button "Confirm" at bounding box center [622, 294] width 307 height 34
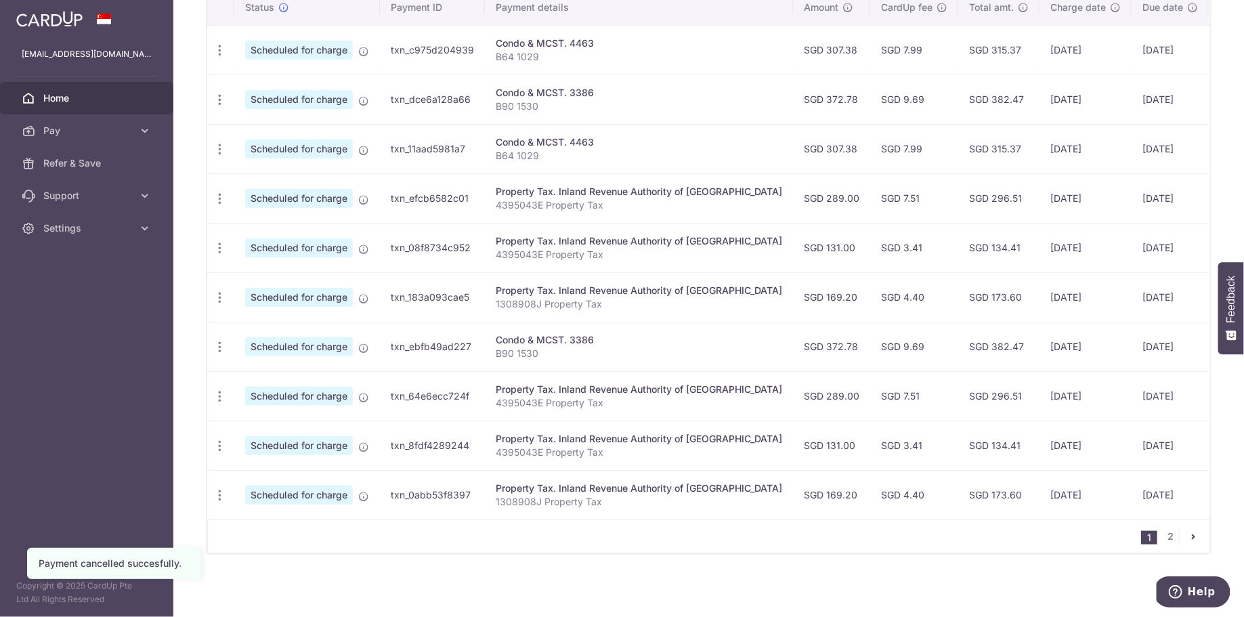
scroll to position [431, 0]
click at [1168, 538] on link "2" at bounding box center [1171, 535] width 16 height 16
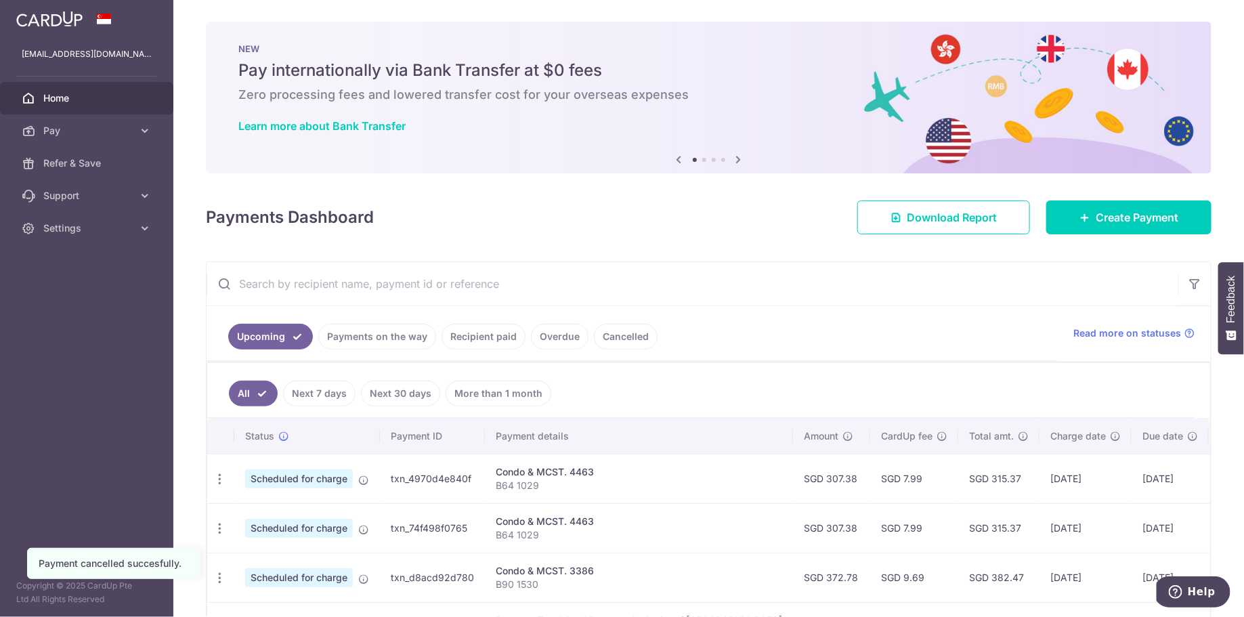
scroll to position [333, 0]
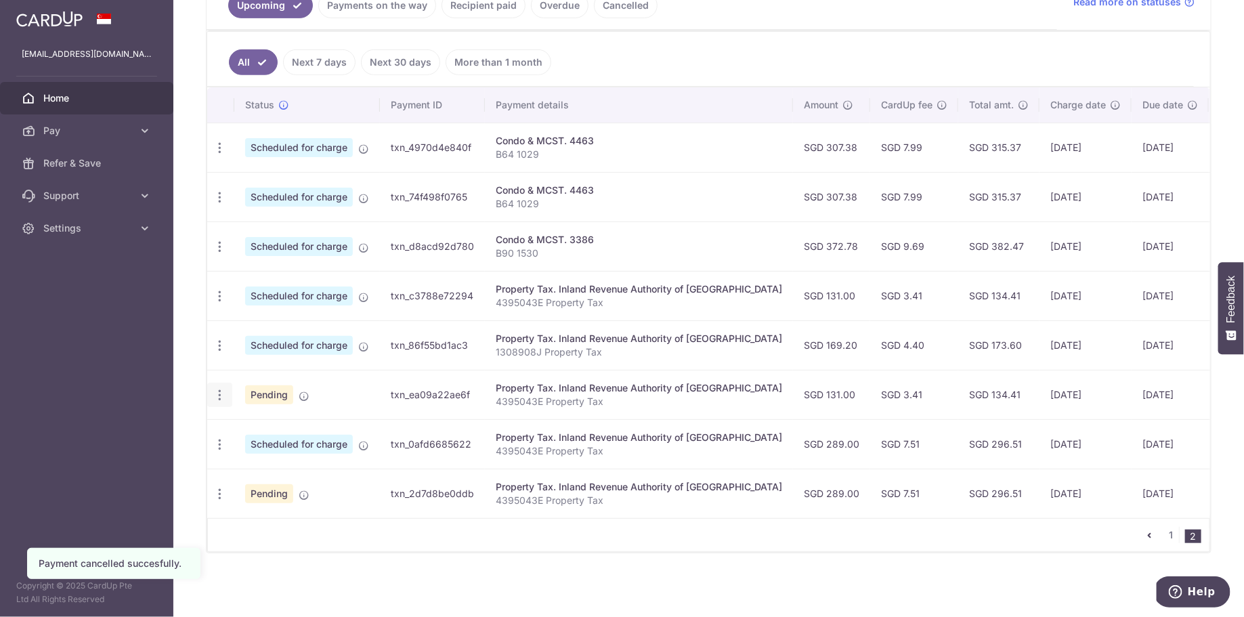
click at [215, 395] on div "Update payment Cancel payment" at bounding box center [219, 395] width 25 height 25
click at [222, 155] on icon "button" at bounding box center [220, 148] width 14 height 14
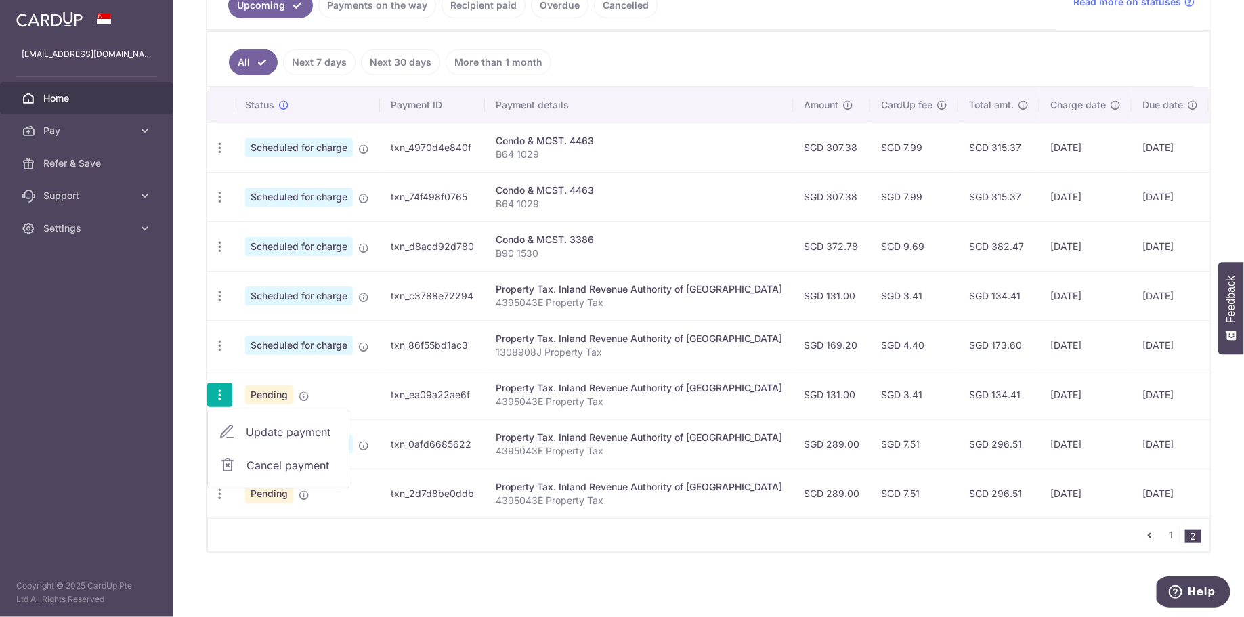
click at [263, 457] on span "Cancel payment" at bounding box center [291, 465] width 91 height 16
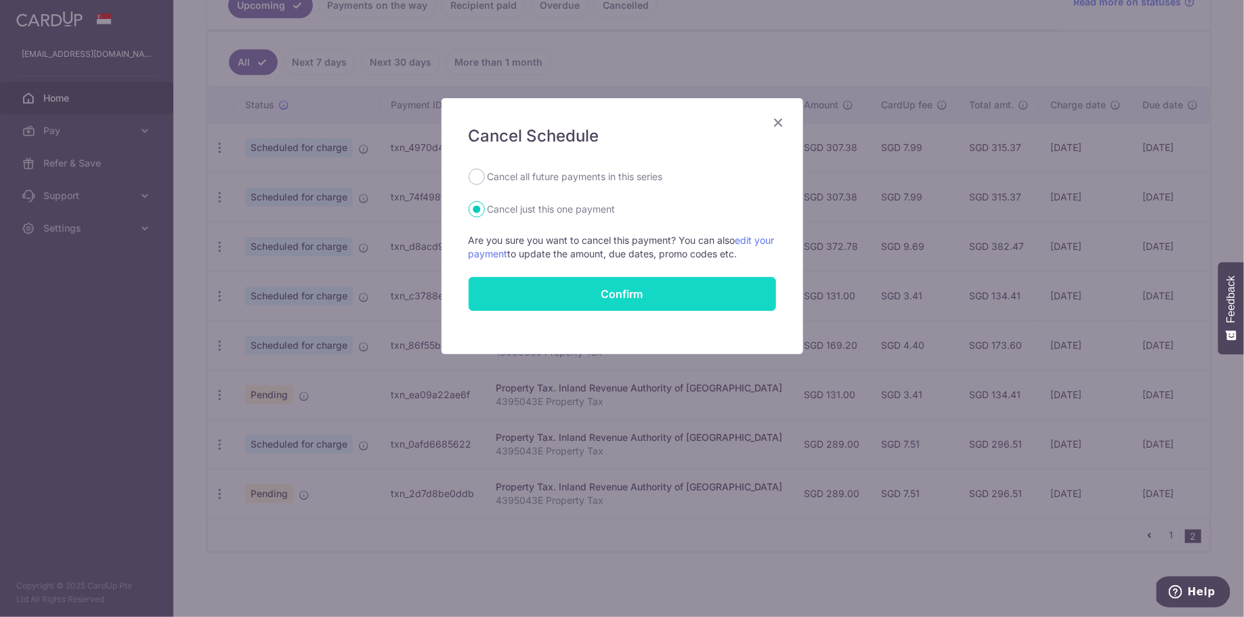
click at [645, 297] on button "Confirm" at bounding box center [622, 294] width 307 height 34
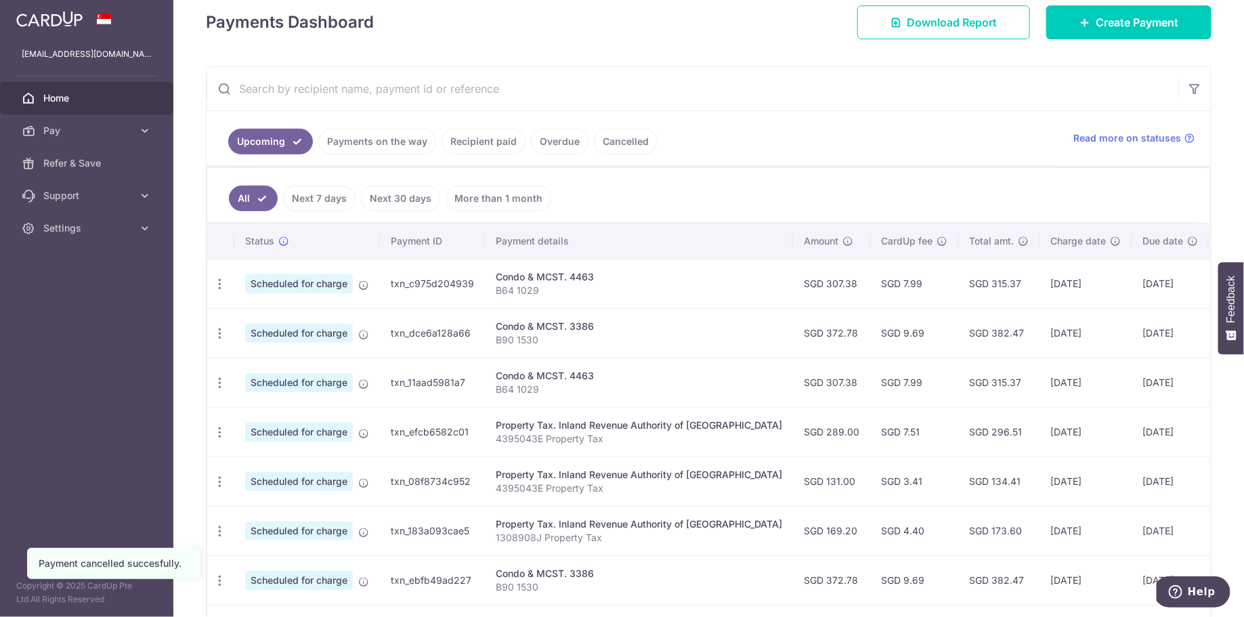
scroll to position [431, 0]
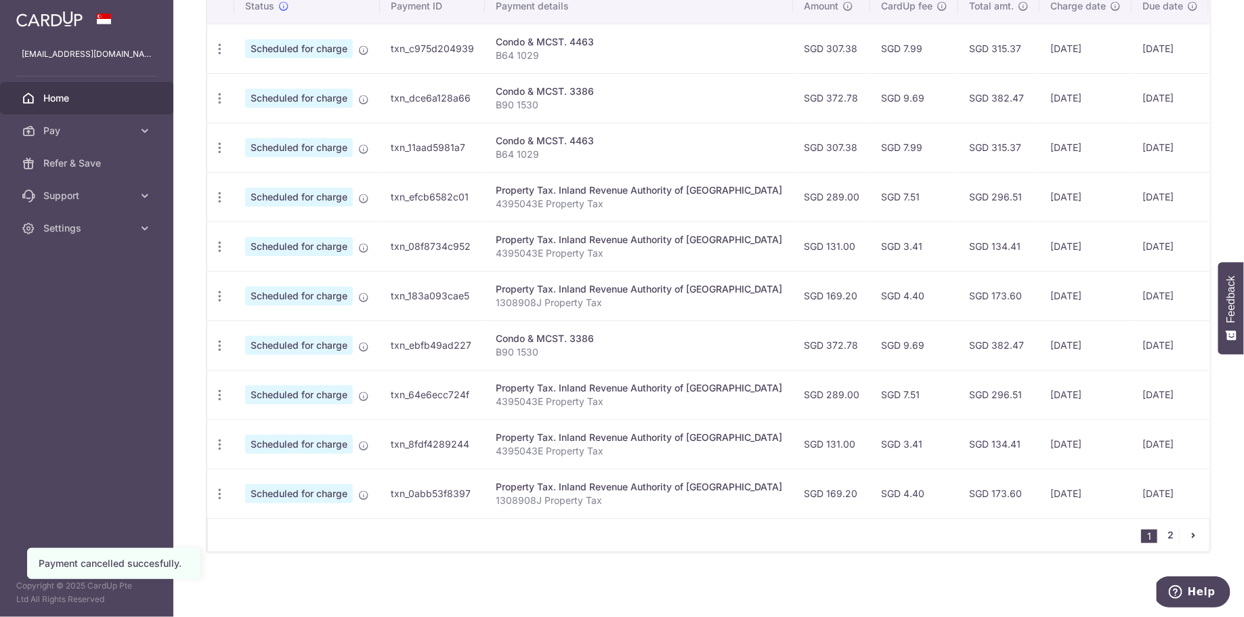
click at [1165, 539] on link "2" at bounding box center [1171, 535] width 16 height 16
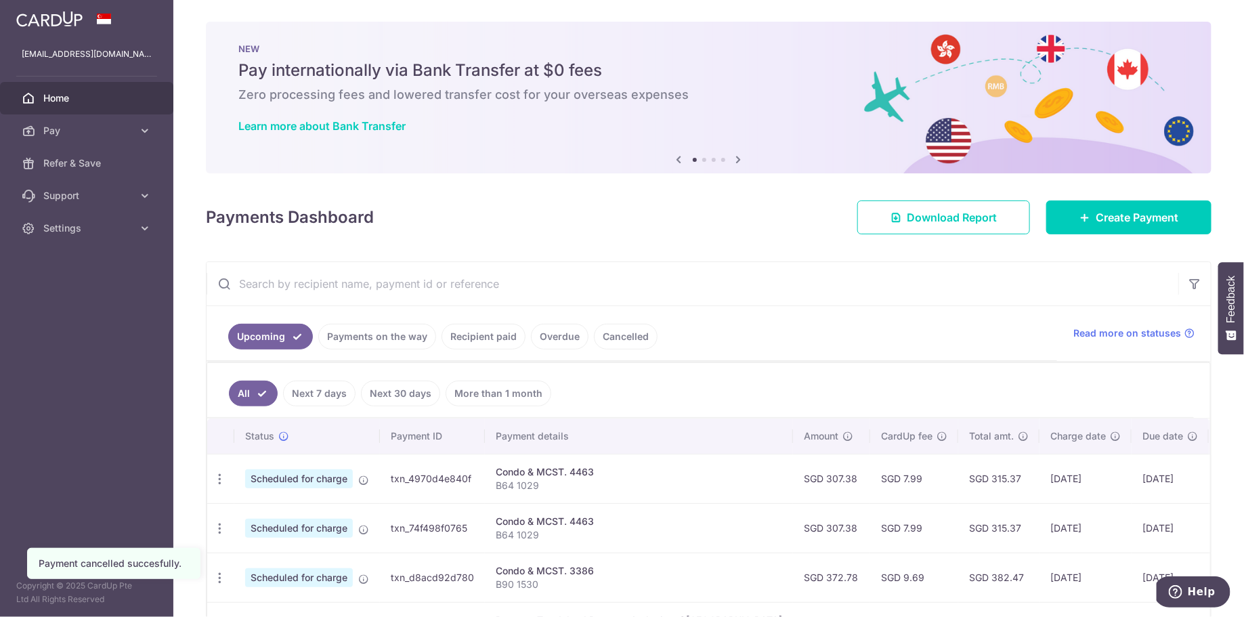
scroll to position [284, 0]
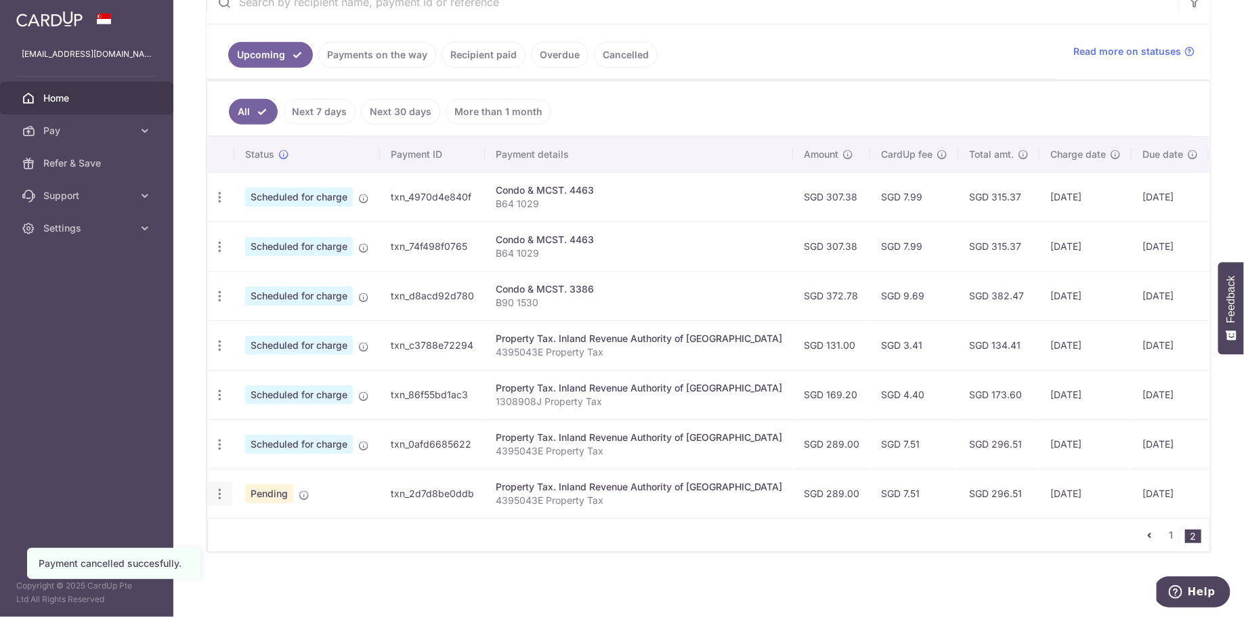
click at [214, 204] on icon "button" at bounding box center [220, 197] width 14 height 14
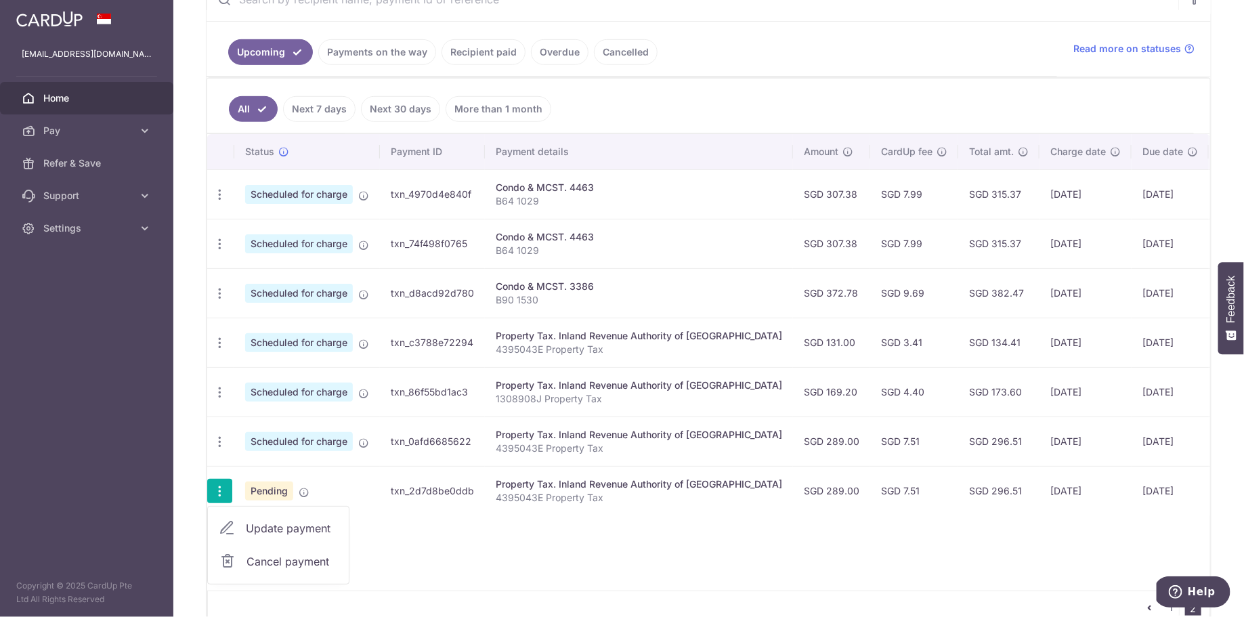
click at [272, 557] on span "Cancel payment" at bounding box center [291, 561] width 91 height 16
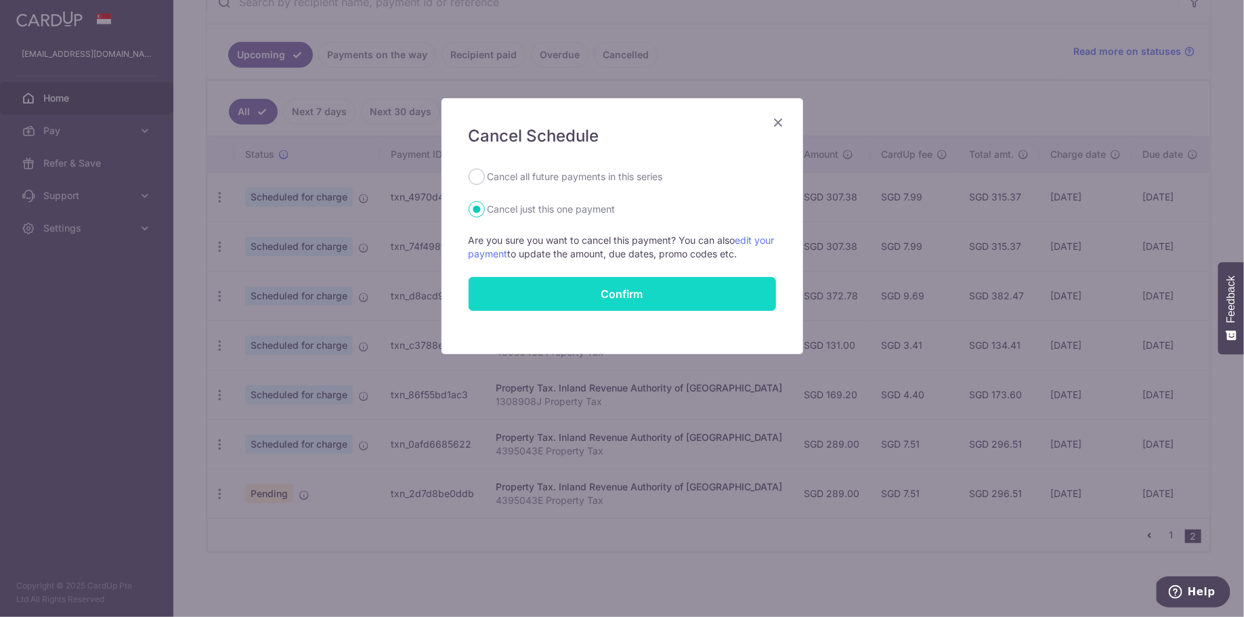
click at [691, 289] on button "Confirm" at bounding box center [622, 294] width 307 height 34
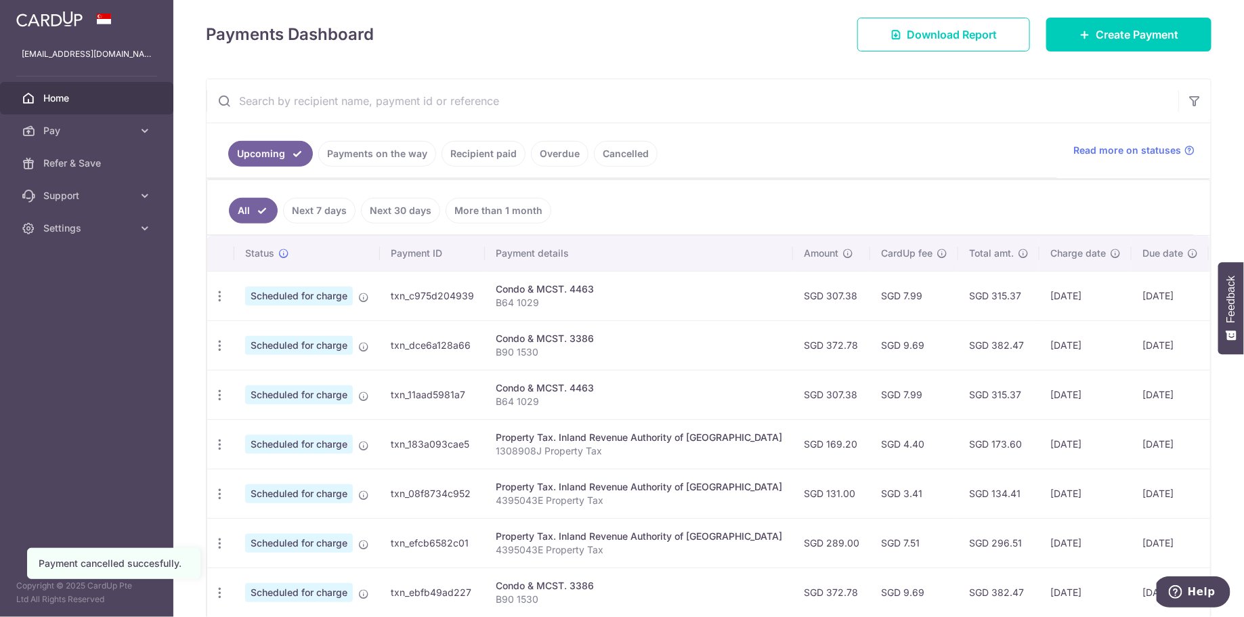
scroll to position [431, 0]
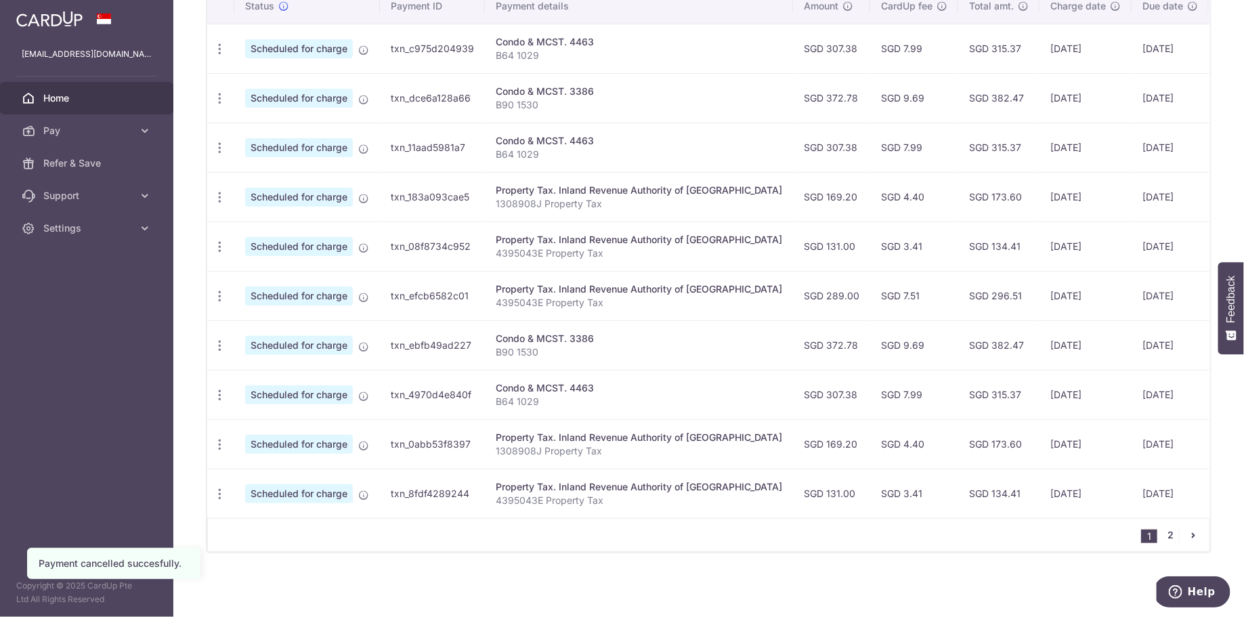
click at [1167, 533] on link "2" at bounding box center [1171, 535] width 16 height 16
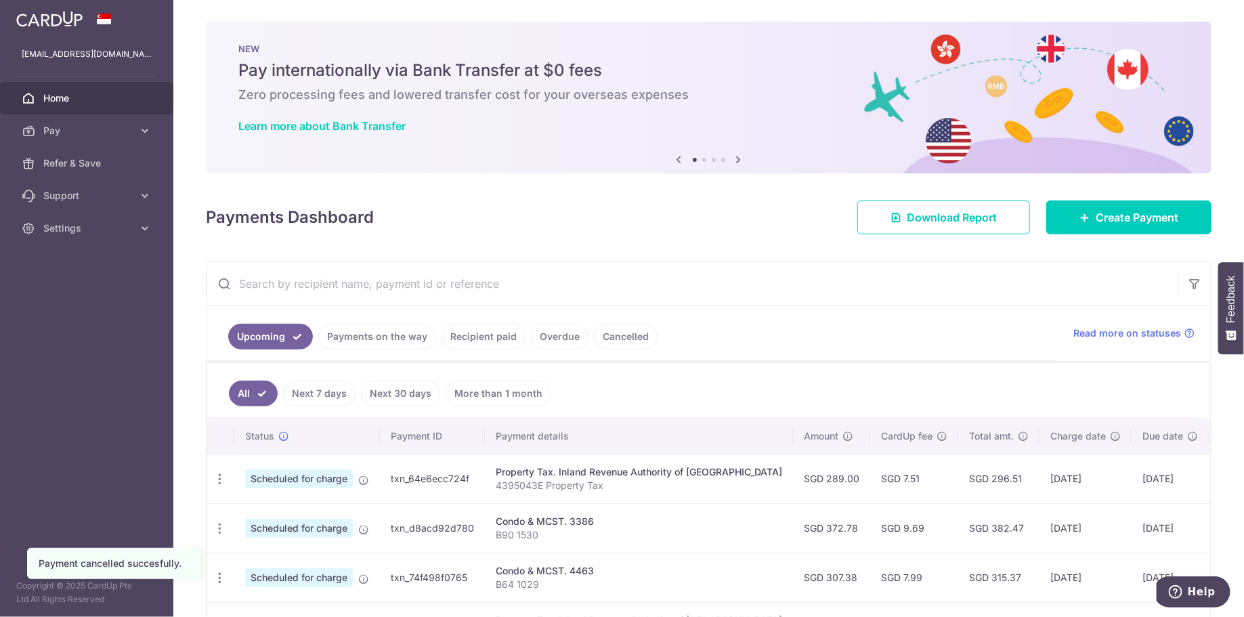
scroll to position [235, 0]
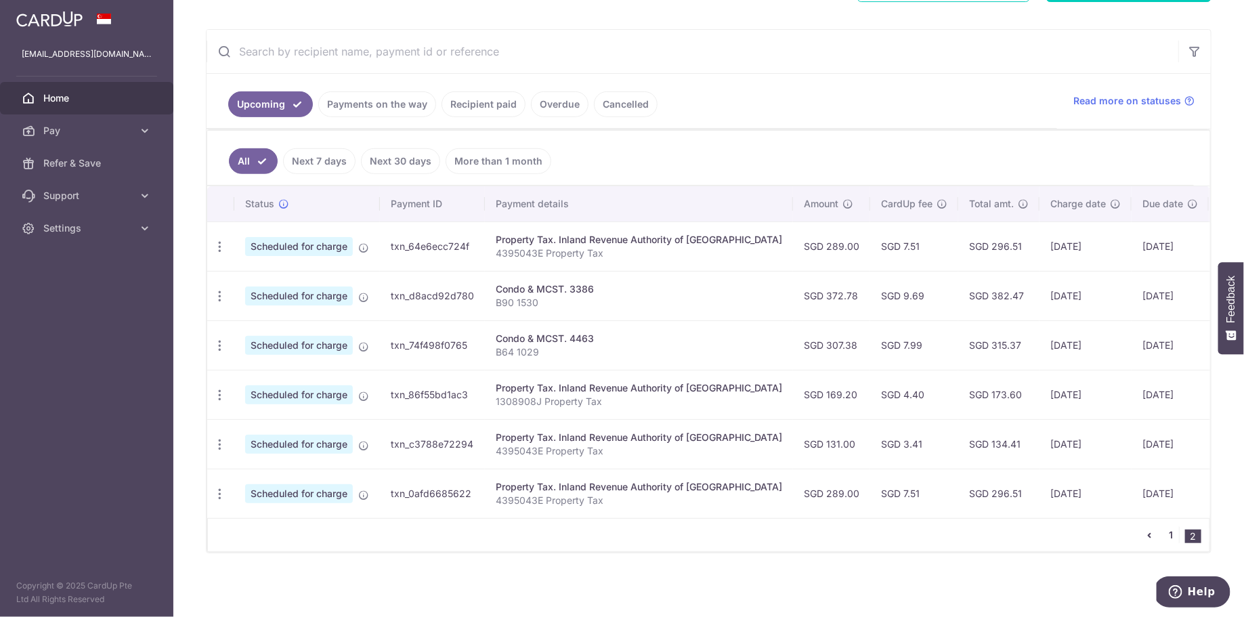
click at [1165, 540] on link "1" at bounding box center [1171, 535] width 16 height 16
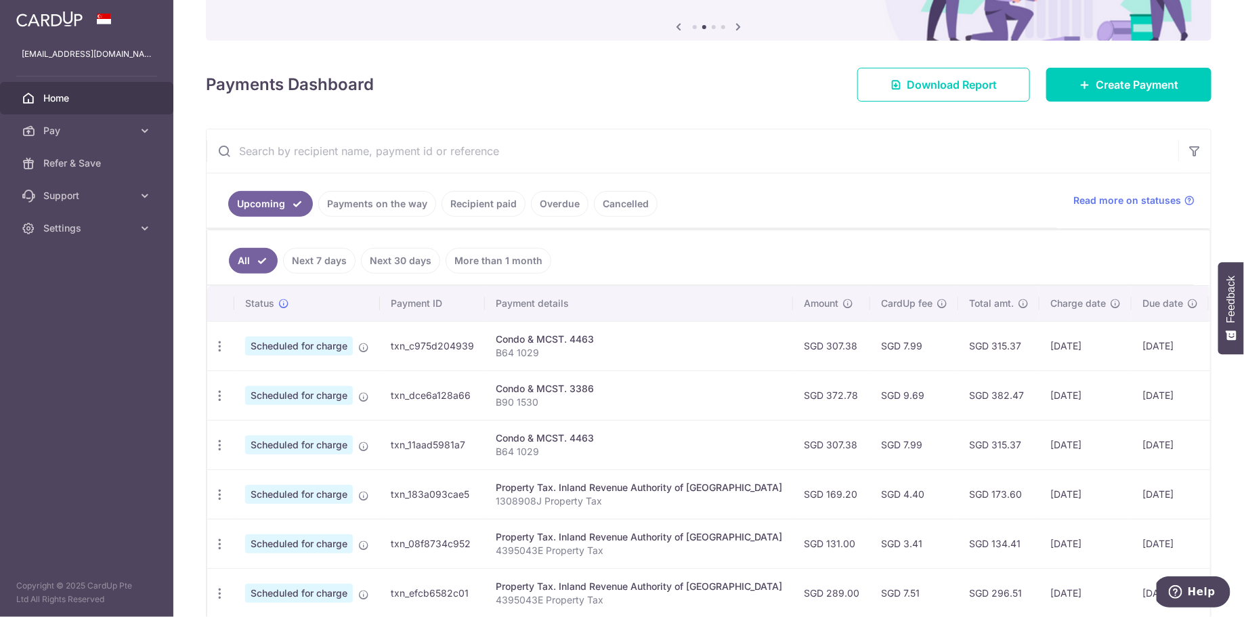
scroll to position [165, 0]
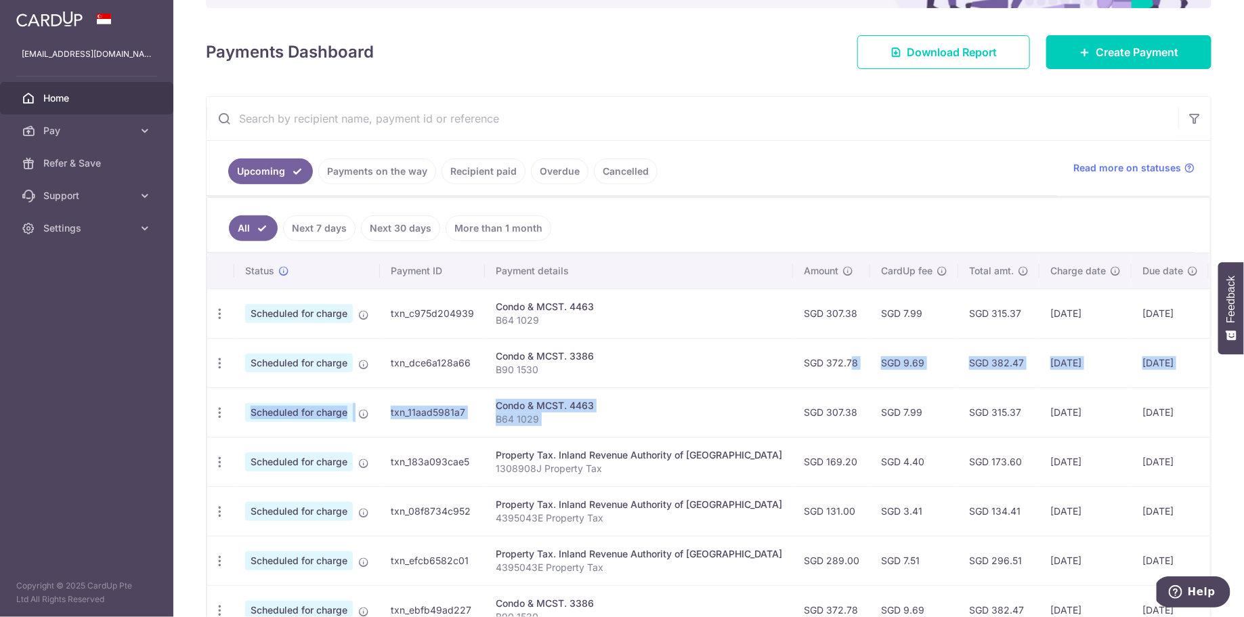
drag, startPoint x: 789, startPoint y: 362, endPoint x: 804, endPoint y: 389, distance: 30.7
click at [804, 389] on tbody "Update payment Cancel payment Scheduled for charge txn_c975d204939 Condo & MCST…" at bounding box center [759, 535] width 1104 height 494
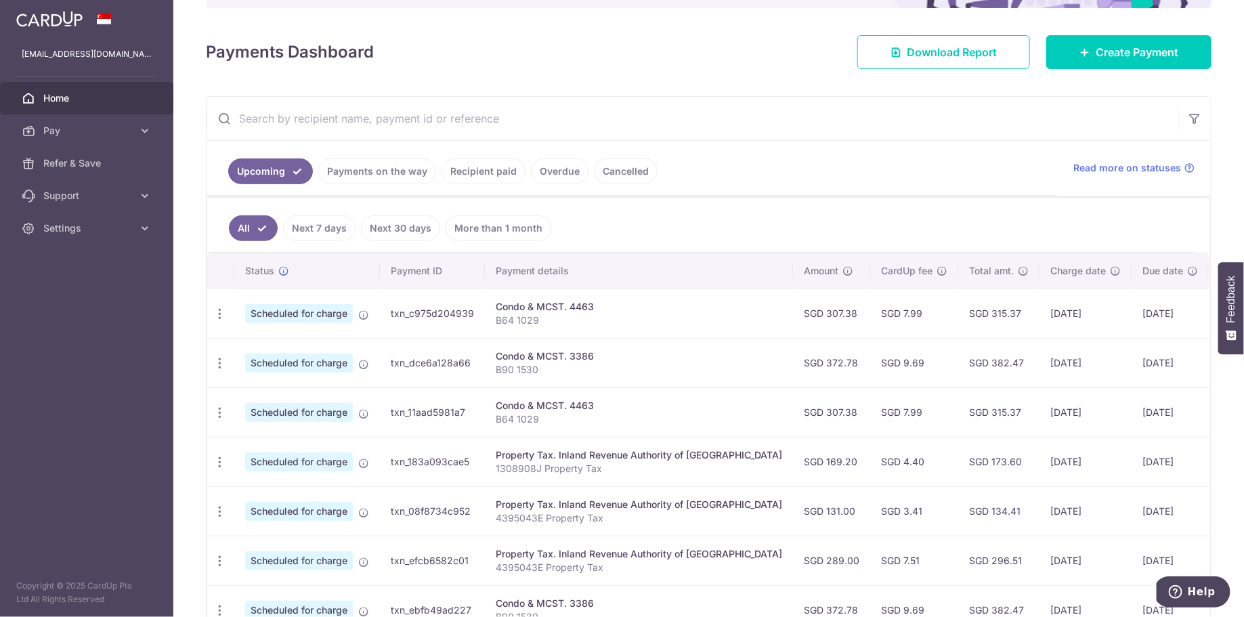
click at [870, 404] on td "SGD 7.99" at bounding box center [914, 411] width 88 height 49
click at [218, 313] on icon "button" at bounding box center [220, 314] width 14 height 14
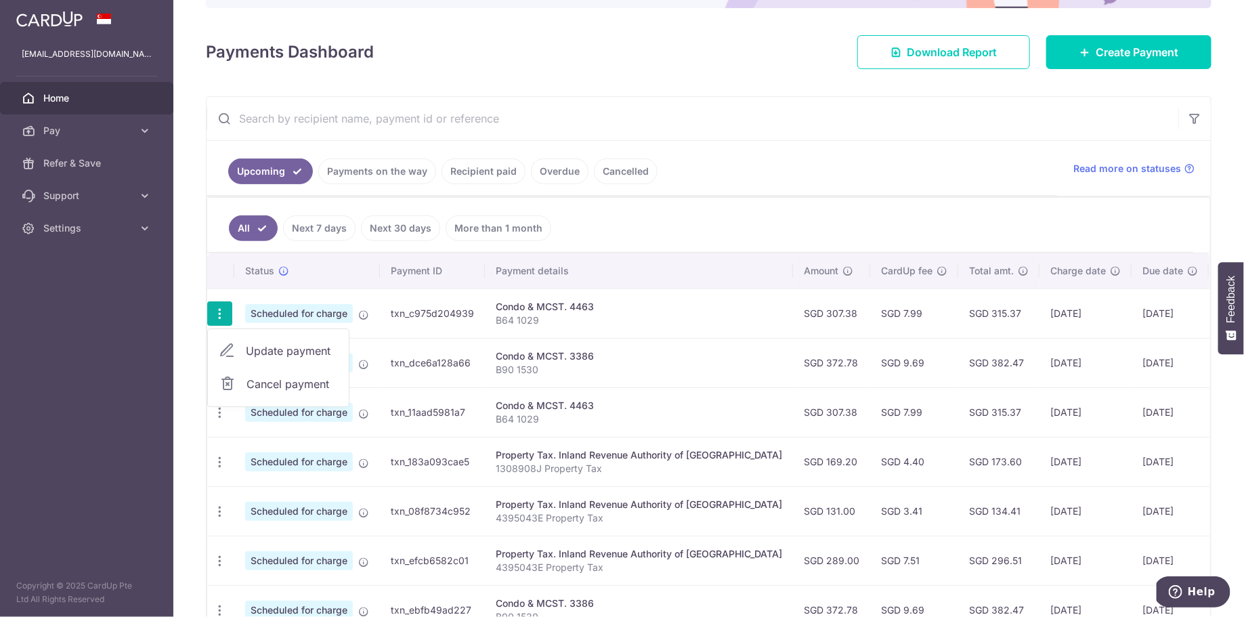
click at [255, 376] on span "Cancel payment" at bounding box center [291, 384] width 91 height 16
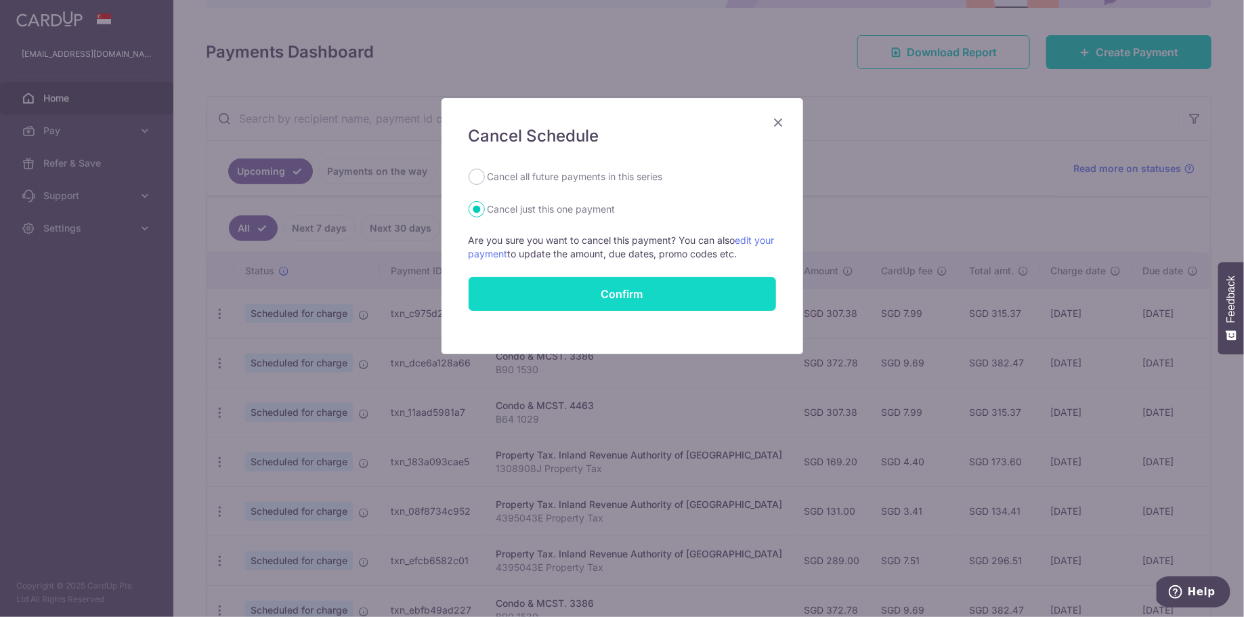
click at [587, 299] on button "Confirm" at bounding box center [622, 294] width 307 height 34
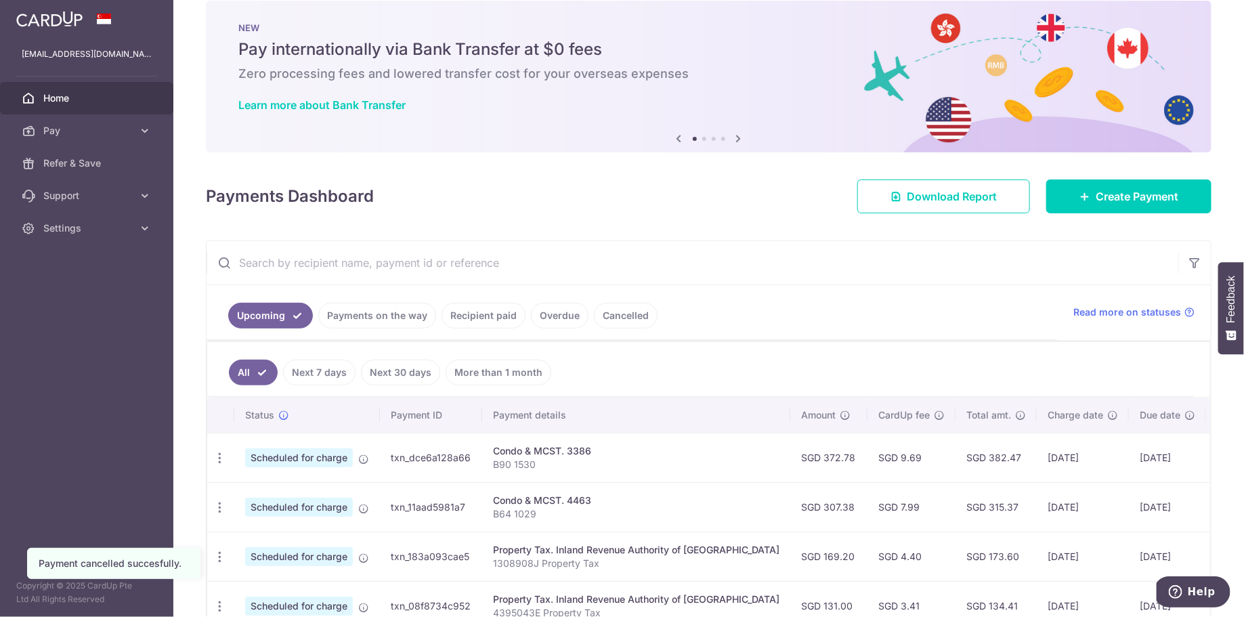
scroll to position [102, 0]
